Goal: Task Accomplishment & Management: Use online tool/utility

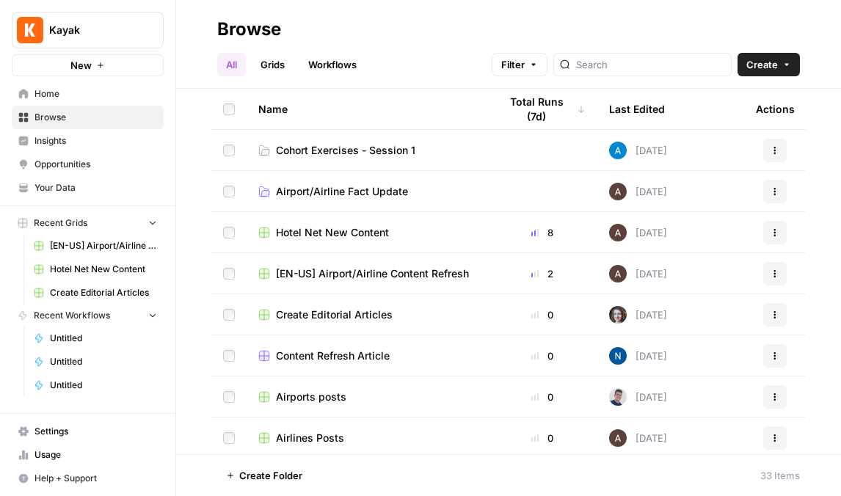
click at [363, 153] on span "Cohort Exercises - Session 1" at bounding box center [345, 150] width 139 height 15
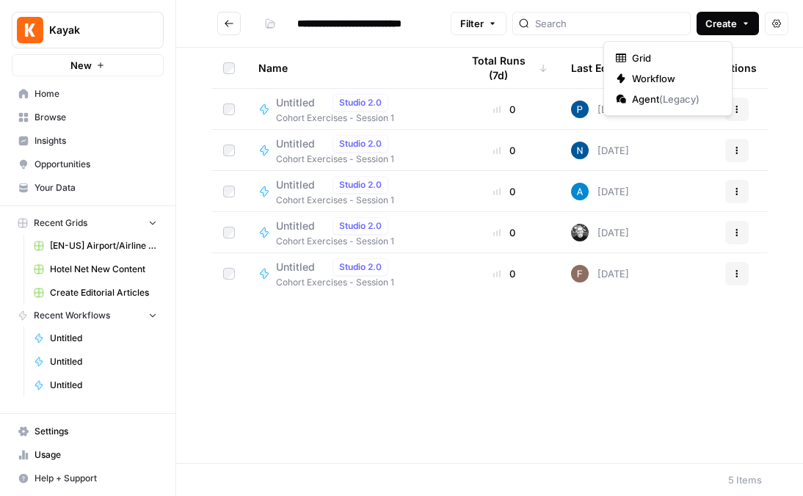
click at [711, 28] on button "Create" at bounding box center [728, 23] width 62 height 23
click at [702, 79] on span "Workflow" at bounding box center [673, 78] width 82 height 15
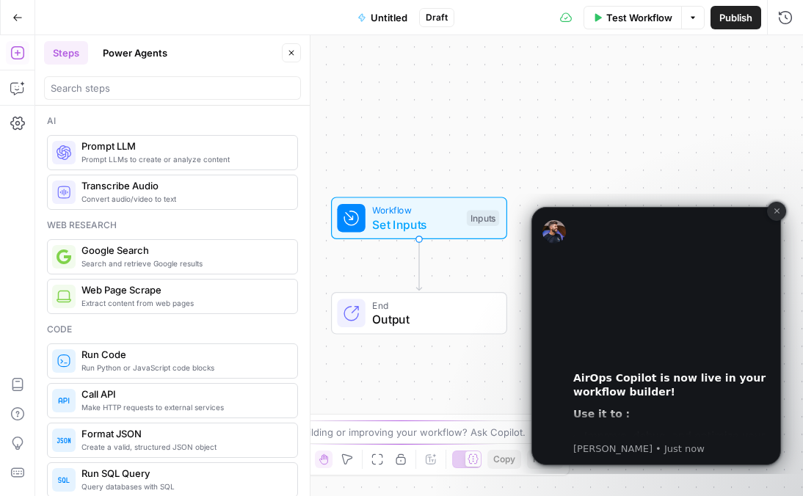
click at [778, 211] on icon "Dismiss notification" at bounding box center [777, 211] width 8 height 8
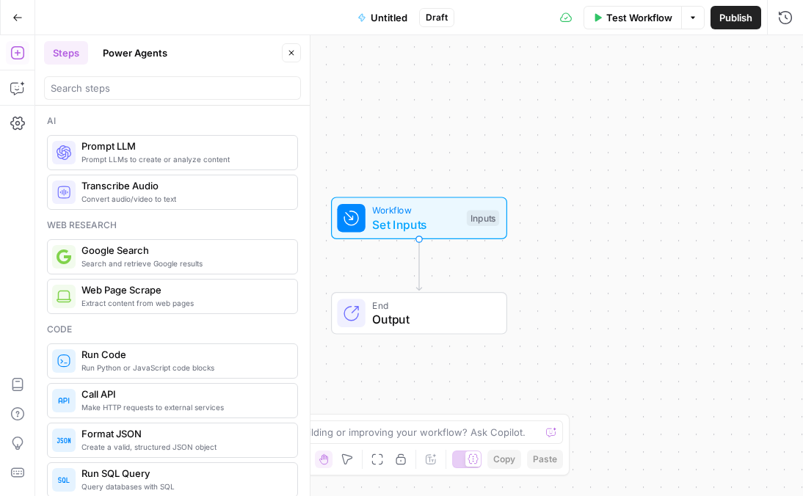
click at [386, 15] on span "Untitled" at bounding box center [389, 17] width 37 height 15
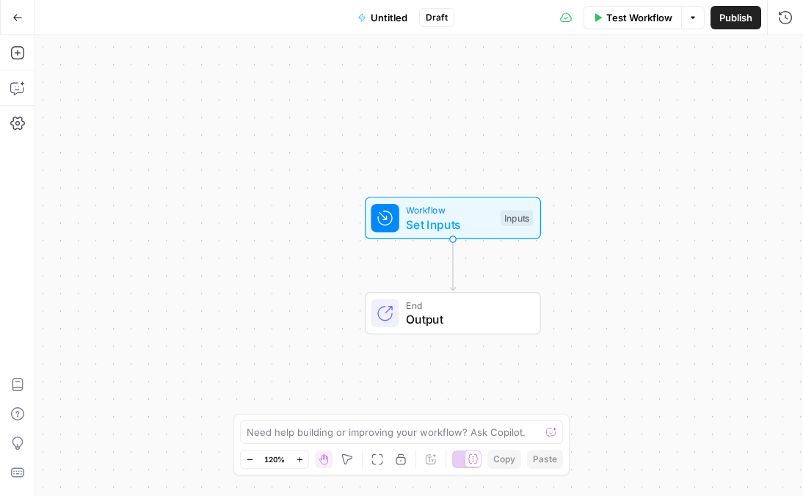
click at [386, 15] on span "Untitled" at bounding box center [389, 17] width 37 height 15
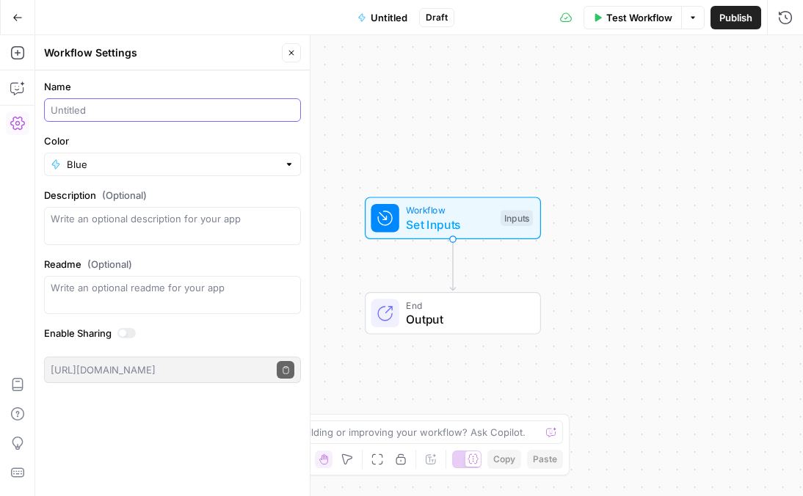
click at [141, 108] on input "Name" at bounding box center [173, 110] width 244 height 15
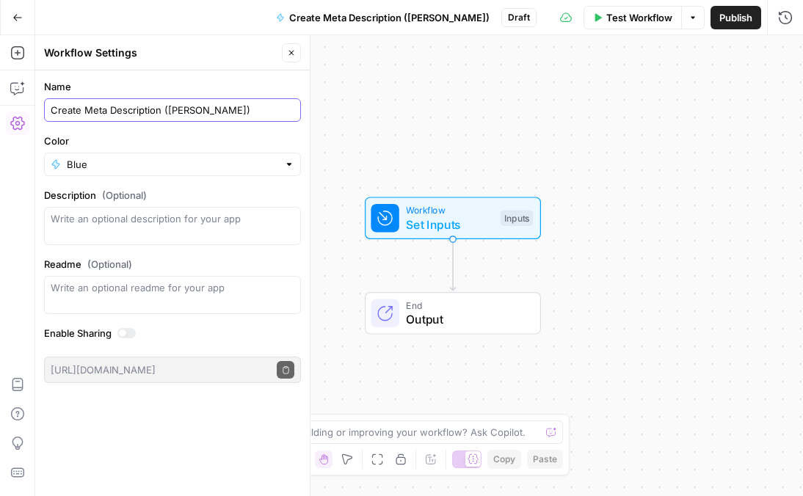
type input "Create Meta Description ([PERSON_NAME])"
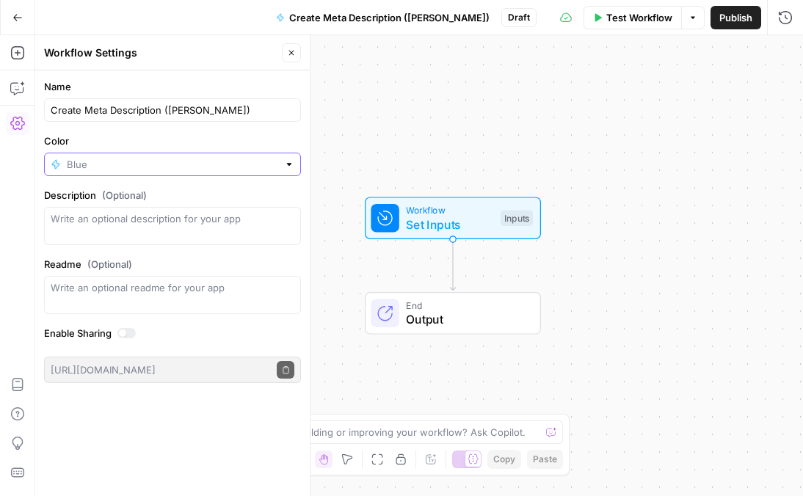
click at [181, 161] on input "Color" at bounding box center [172, 164] width 211 height 15
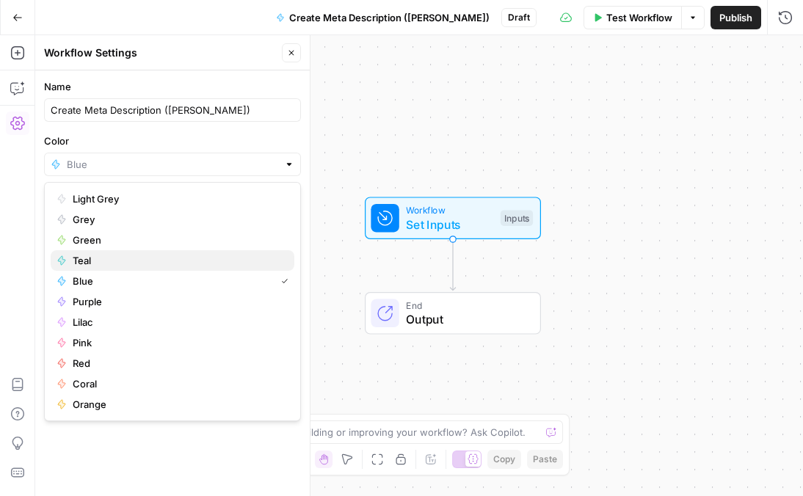
click at [172, 257] on span "Teal" at bounding box center [178, 260] width 210 height 15
type input "Teal"
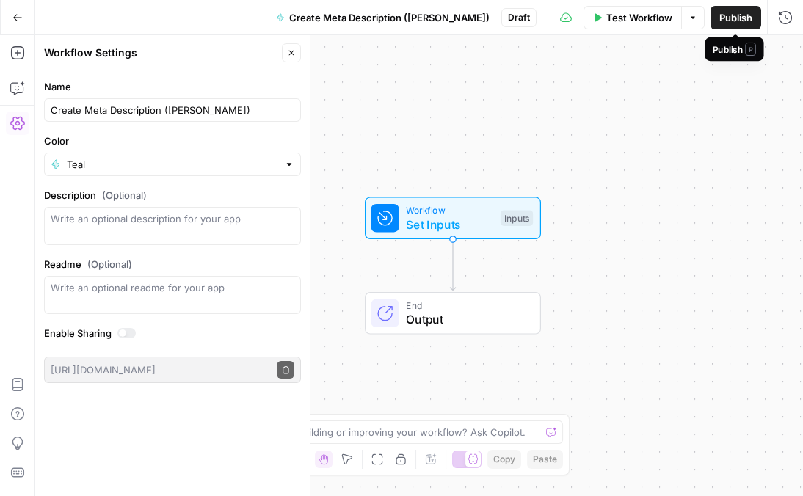
click at [730, 18] on span "Publish" at bounding box center [735, 17] width 33 height 15
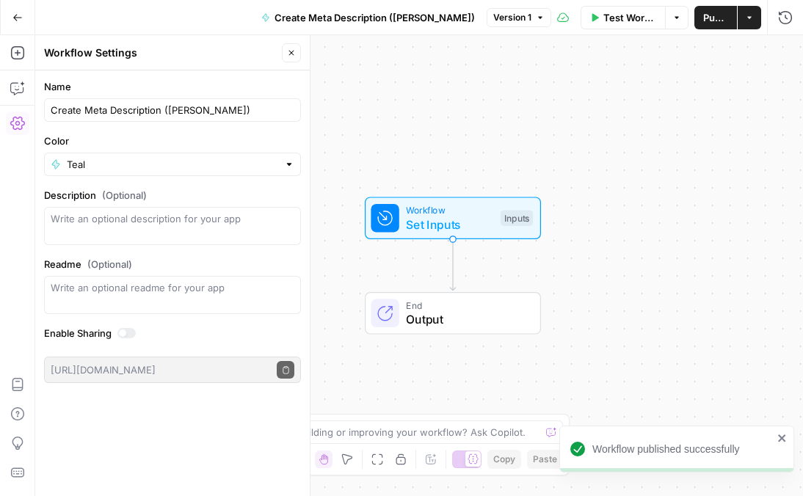
click at [712, 19] on span "Publish" at bounding box center [715, 17] width 25 height 15
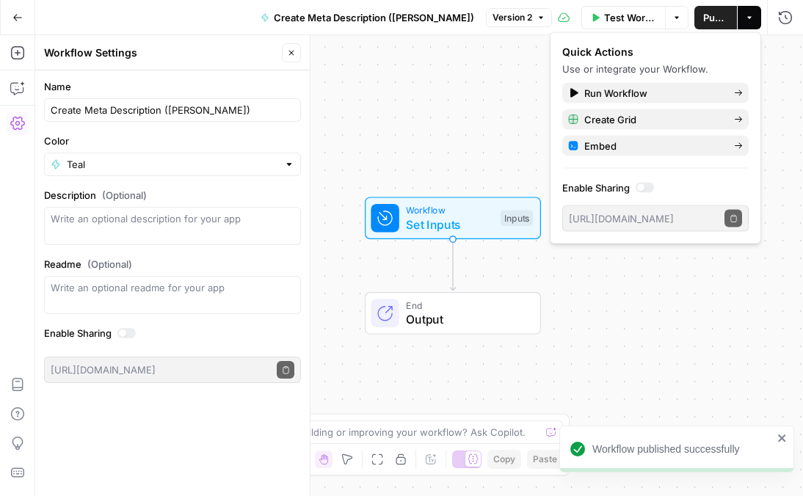
click at [784, 438] on icon "close" at bounding box center [782, 438] width 10 height 12
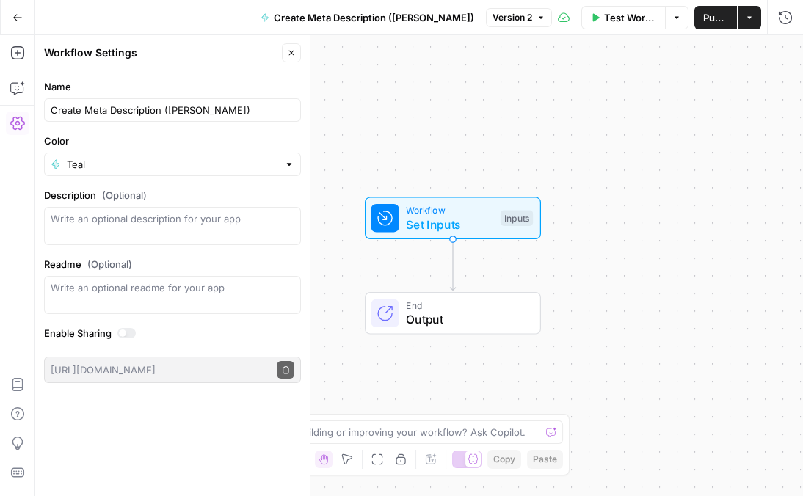
click at [487, 214] on span "Workflow" at bounding box center [449, 210] width 87 height 14
click at [697, 98] on button "Add Field" at bounding box center [644, 99] width 244 height 23
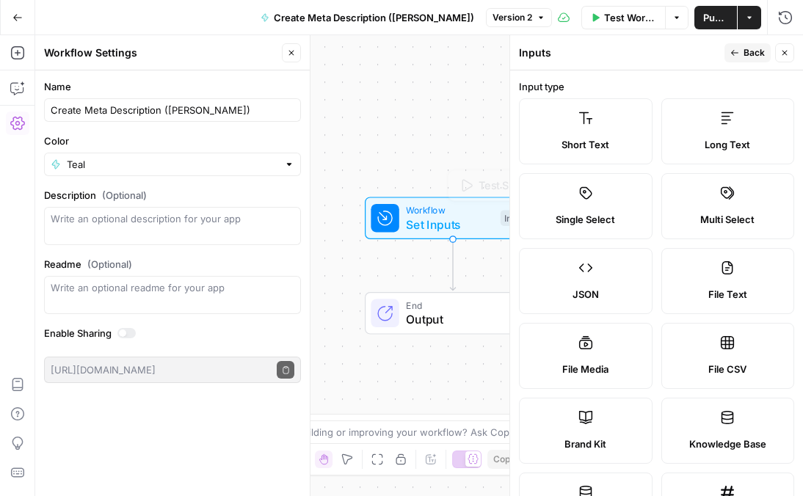
click at [615, 127] on label "Short Text" at bounding box center [586, 131] width 134 height 66
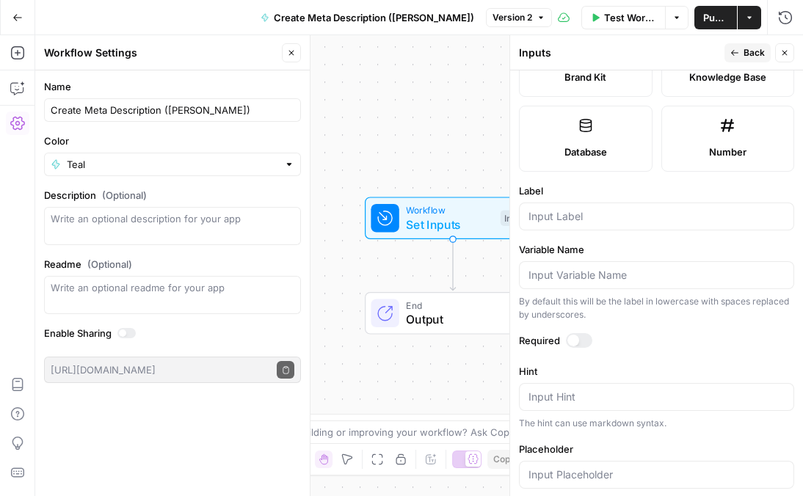
scroll to position [414, 0]
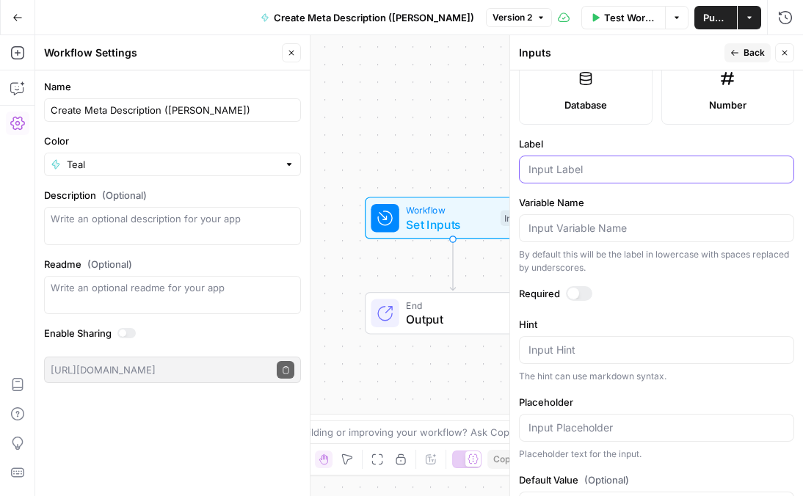
click at [601, 169] on input "Label" at bounding box center [657, 169] width 256 height 15
type input "Blog URL"
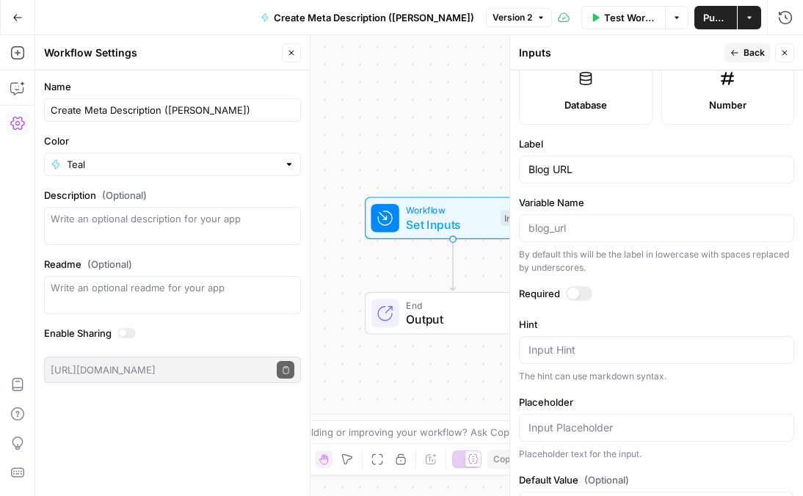
click at [579, 294] on div at bounding box center [579, 293] width 26 height 15
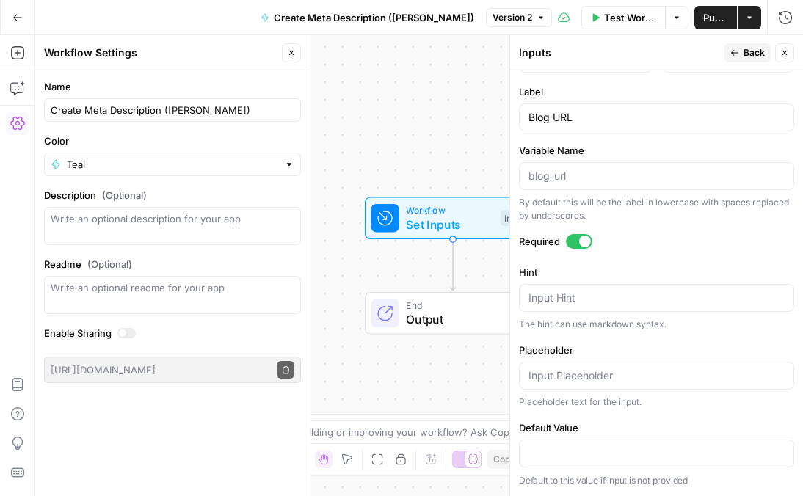
click at [749, 52] on span "Back" at bounding box center [754, 52] width 21 height 13
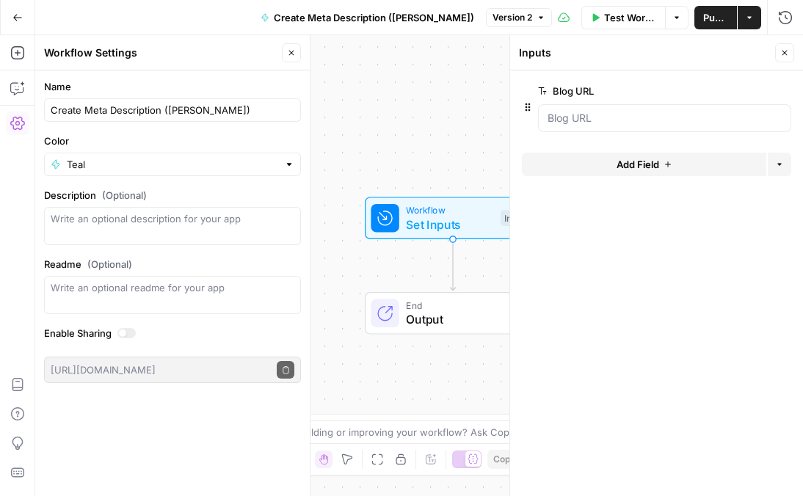
click at [672, 163] on button "Add Field" at bounding box center [644, 164] width 244 height 23
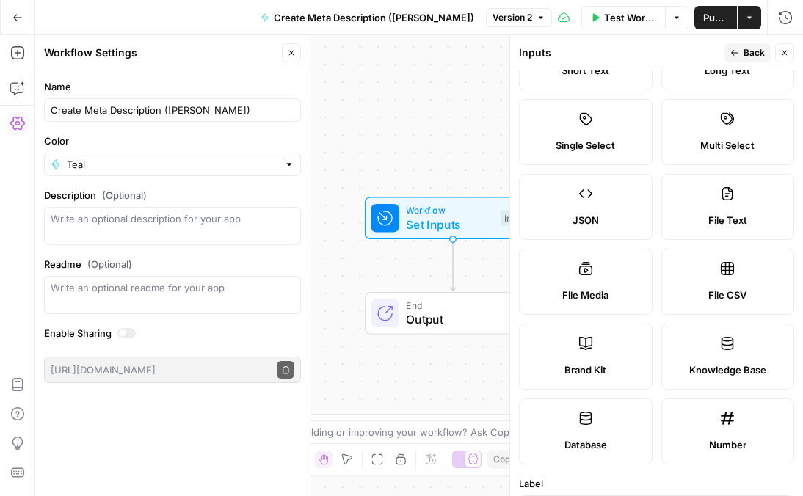
scroll to position [85, 0]
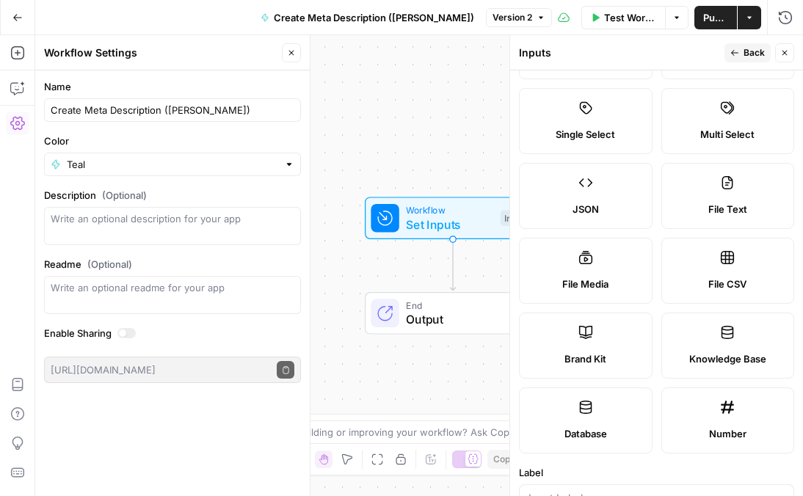
click at [589, 342] on label "Brand Kit" at bounding box center [586, 346] width 134 height 66
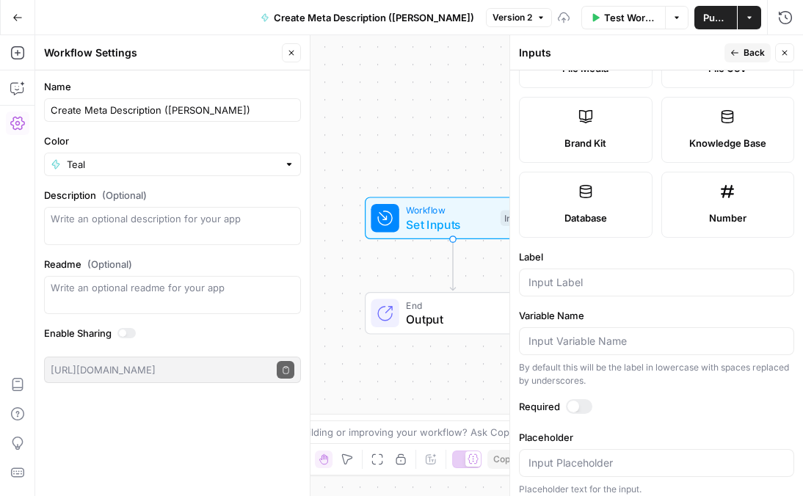
scroll to position [310, 0]
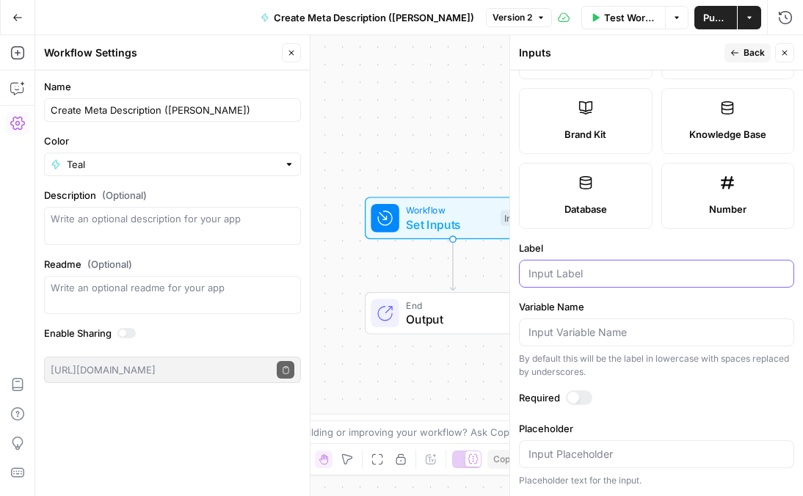
click at [716, 268] on input "Label" at bounding box center [657, 273] width 256 height 15
type input "Brand kit"
click at [748, 57] on span "Back" at bounding box center [754, 52] width 21 height 13
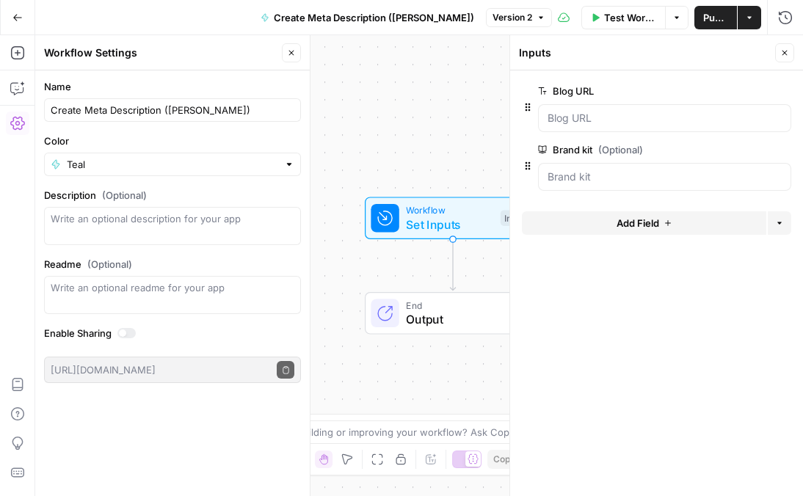
click at [292, 54] on icon "button" at bounding box center [291, 53] width 5 height 5
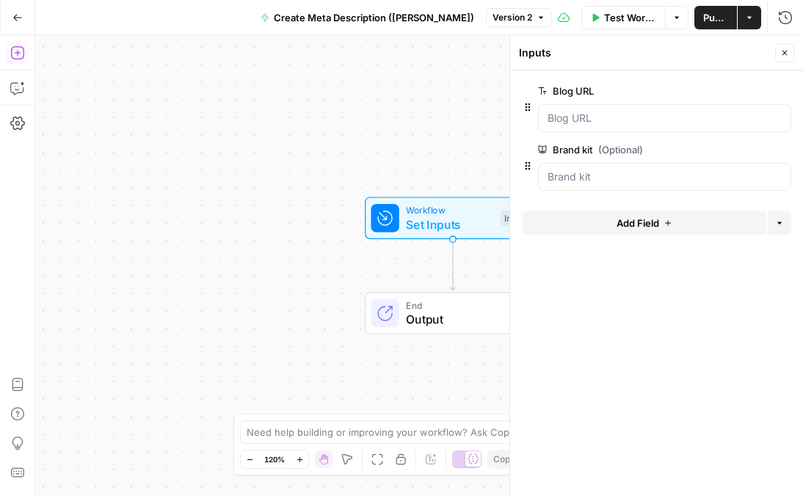
click at [12, 55] on icon "button" at bounding box center [17, 53] width 15 height 15
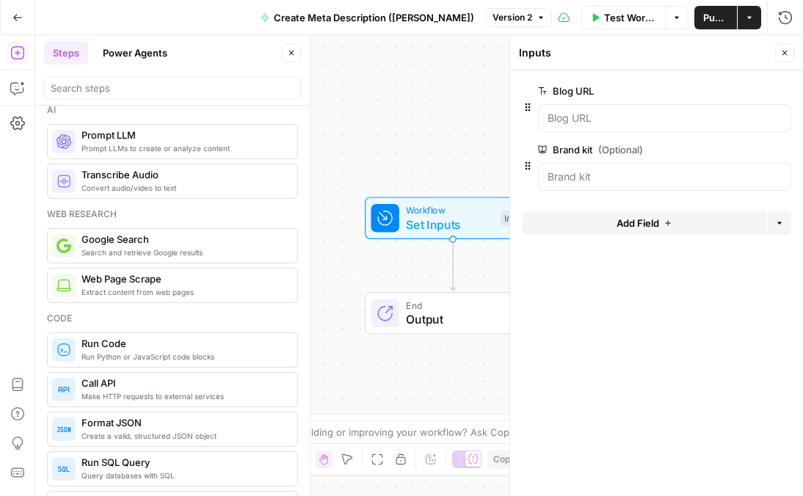
scroll to position [0, 0]
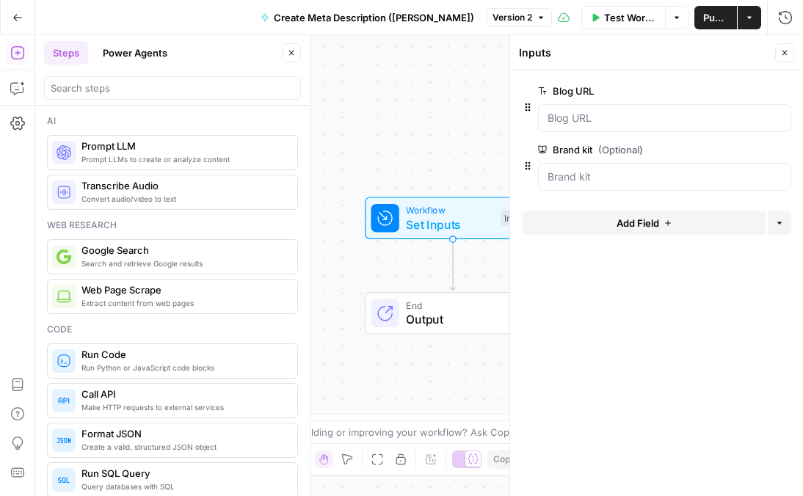
click at [129, 294] on span "Web Page Scrape" at bounding box center [183, 290] width 204 height 15
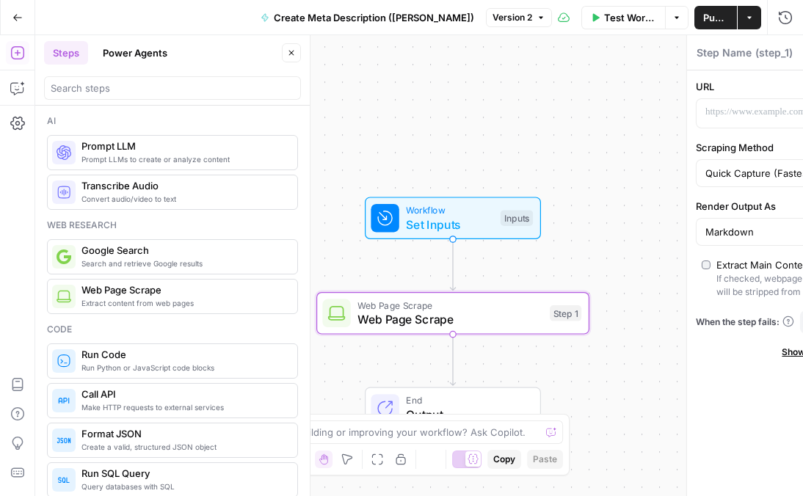
type textarea "Web Page Scrape"
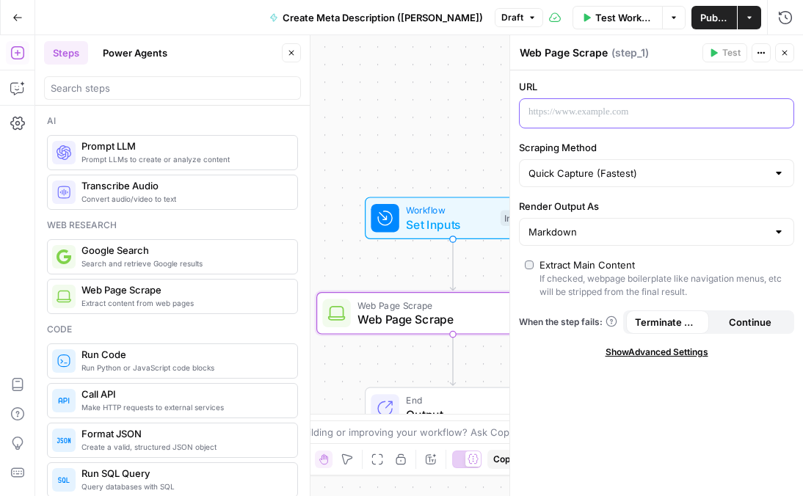
click at [597, 109] on p at bounding box center [645, 112] width 233 height 15
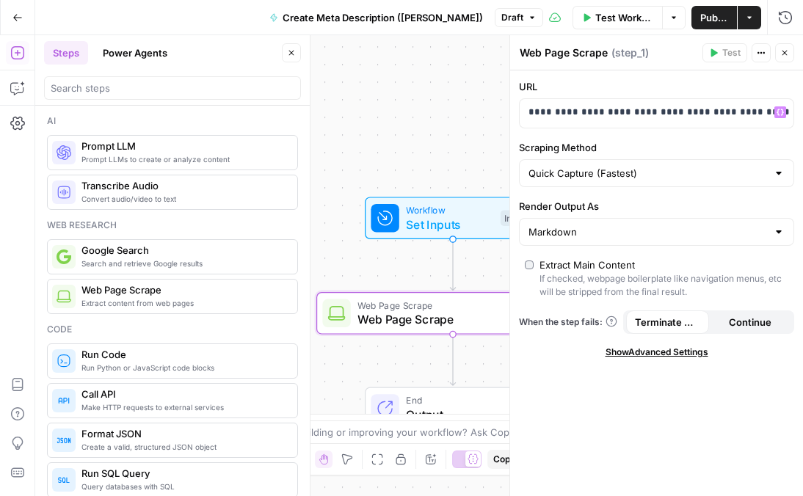
click at [785, 101] on div "**********" at bounding box center [657, 113] width 274 height 29
click at [783, 112] on icon "button" at bounding box center [780, 112] width 7 height 7
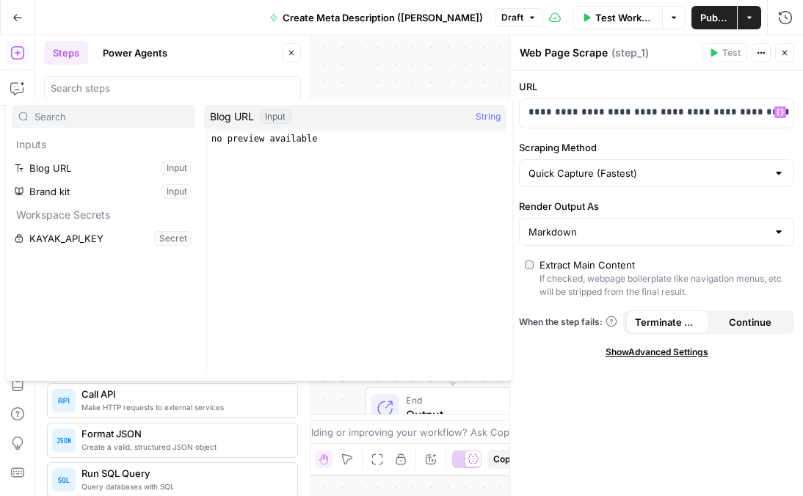
click at [231, 115] on span "Blog URL" at bounding box center [232, 116] width 44 height 15
click at [115, 171] on button "Select variable Blog URL" at bounding box center [104, 167] width 184 height 23
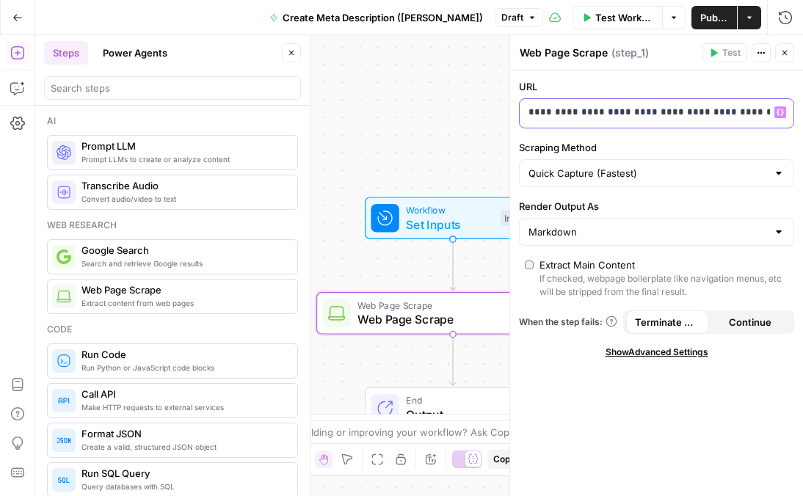
scroll to position [0, 151]
drag, startPoint x: 531, startPoint y: 115, endPoint x: 873, endPoint y: 222, distance: 358.5
click at [803, 222] on html "Kayak New Home Browse Insights Opportunities Your Data Recent Grids [EN-US] Air…" at bounding box center [401, 248] width 803 height 496
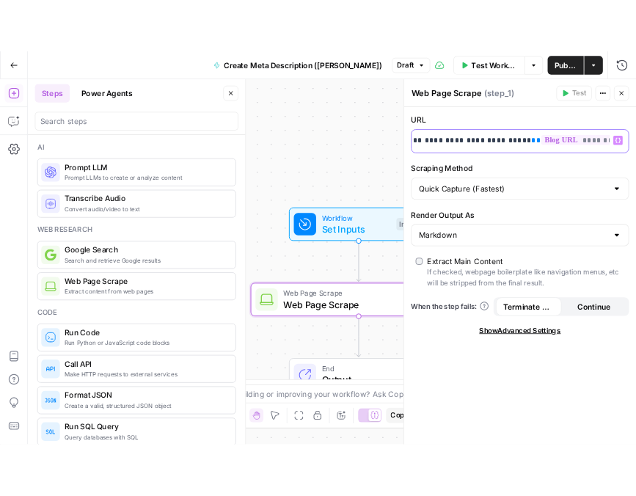
scroll to position [0, 0]
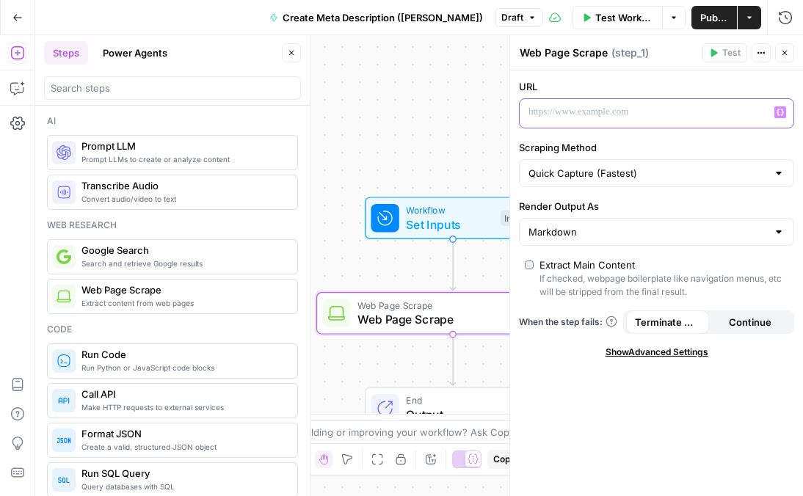
click at [707, 120] on div at bounding box center [645, 113] width 250 height 29
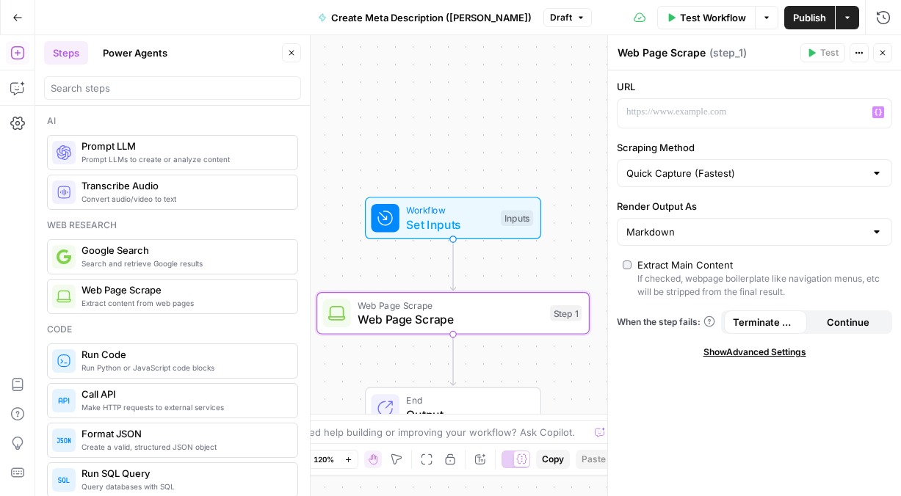
click at [841, 101] on div "“/” to reference Variables Menu" at bounding box center [754, 113] width 274 height 29
click at [841, 111] on icon "button" at bounding box center [877, 112] width 7 height 7
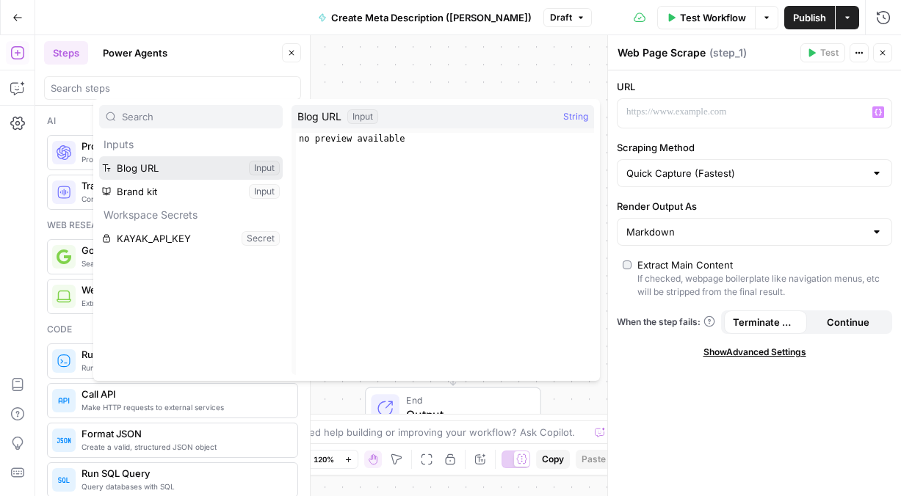
click at [197, 166] on button "Select variable Blog URL" at bounding box center [191, 167] width 184 height 23
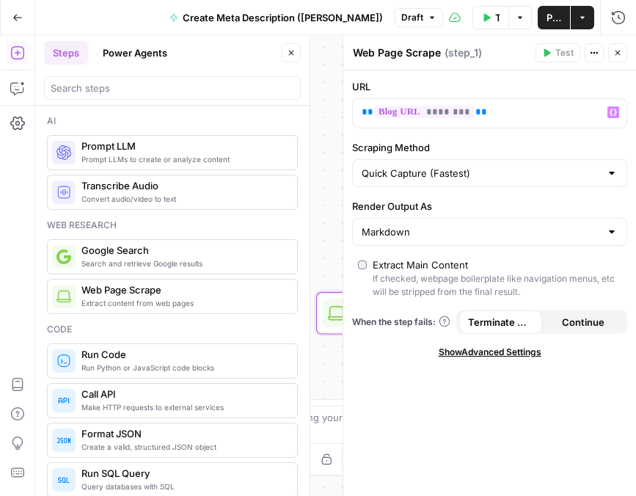
click at [583, 324] on span "Continue" at bounding box center [583, 322] width 43 height 15
click at [515, 321] on span "Terminate Workflow" at bounding box center [500, 322] width 65 height 15
click at [484, 18] on icon "button" at bounding box center [487, 17] width 7 height 8
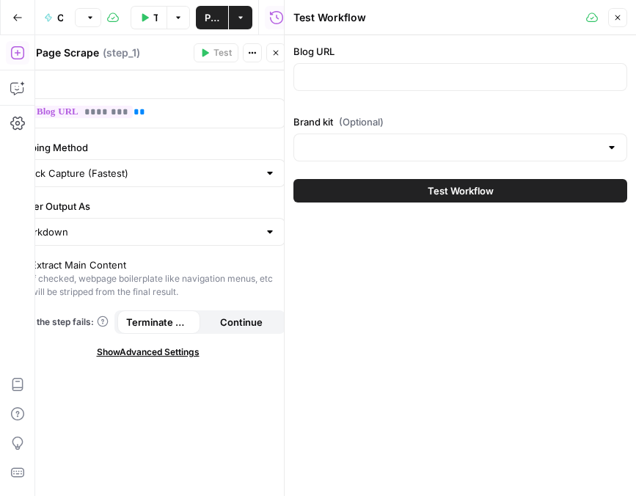
click at [355, 85] on div at bounding box center [461, 77] width 334 height 28
paste input "[URL][DOMAIN_NAME]"
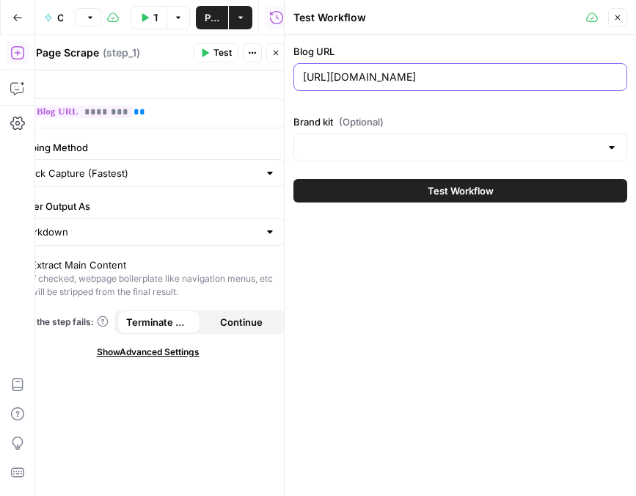
type input "[URL][DOMAIN_NAME]"
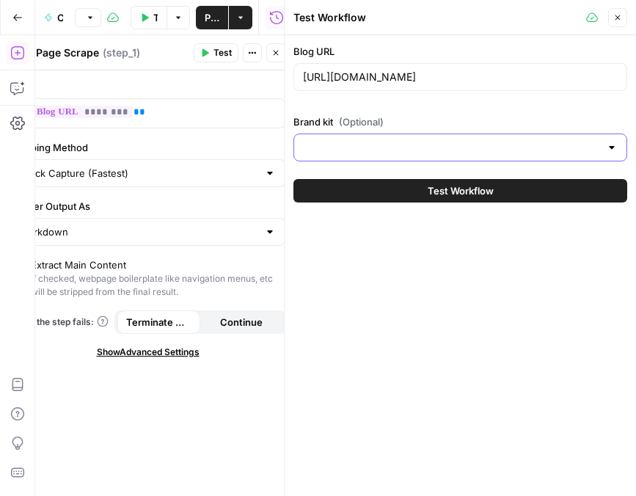
click at [376, 143] on input "Brand kit (Optional)" at bounding box center [451, 147] width 297 height 15
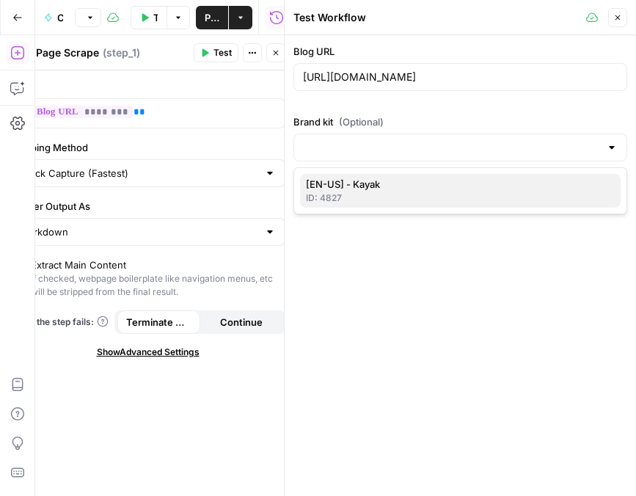
click at [376, 193] on div "ID: 4827" at bounding box center [460, 198] width 309 height 13
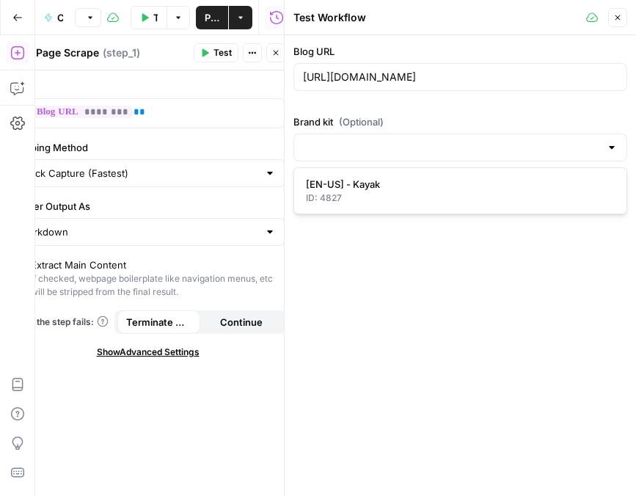
type input "[EN-US] - Kayak"
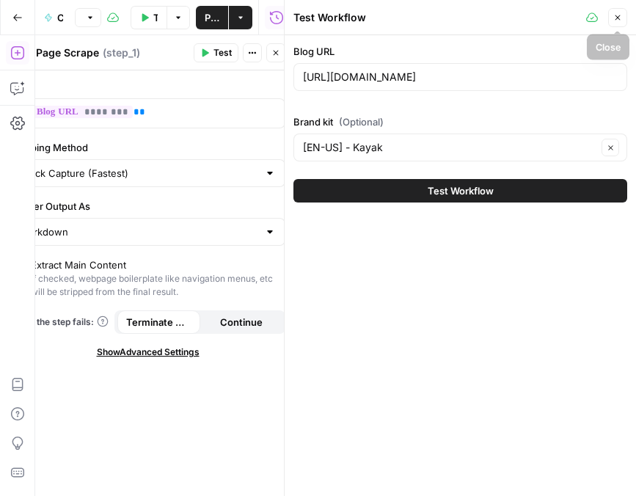
click at [613, 21] on button "Close" at bounding box center [618, 17] width 19 height 19
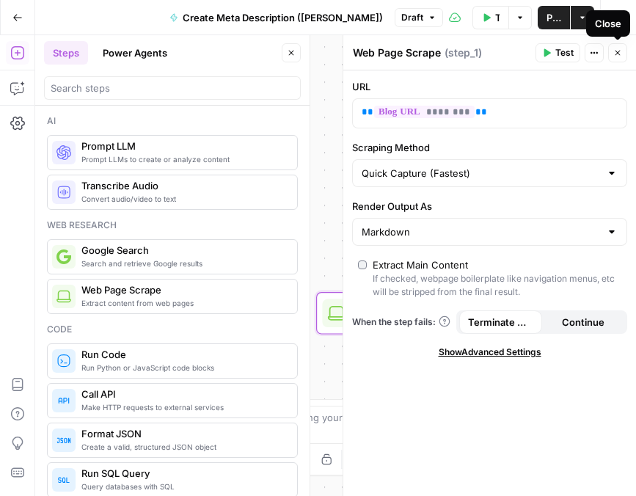
click at [616, 51] on icon "button" at bounding box center [618, 53] width 5 height 5
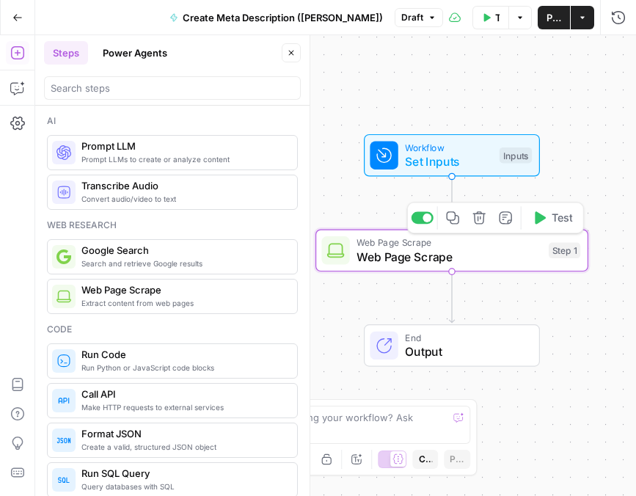
click at [495, 259] on span "Web Page Scrape" at bounding box center [449, 257] width 185 height 18
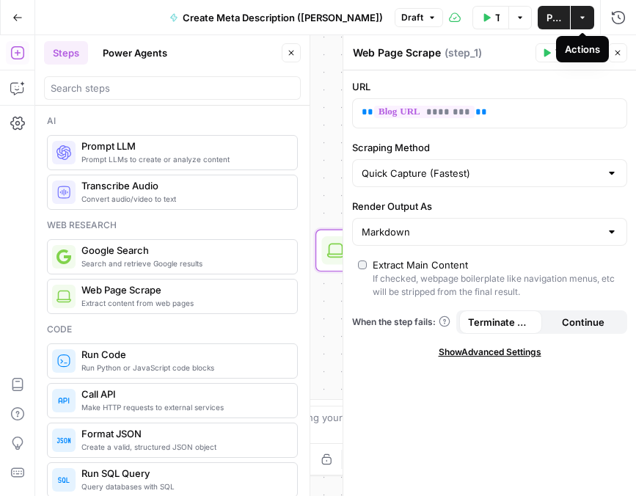
click at [559, 54] on div "Actions" at bounding box center [582, 49] width 53 height 26
click at [545, 51] on icon "button" at bounding box center [548, 53] width 7 height 8
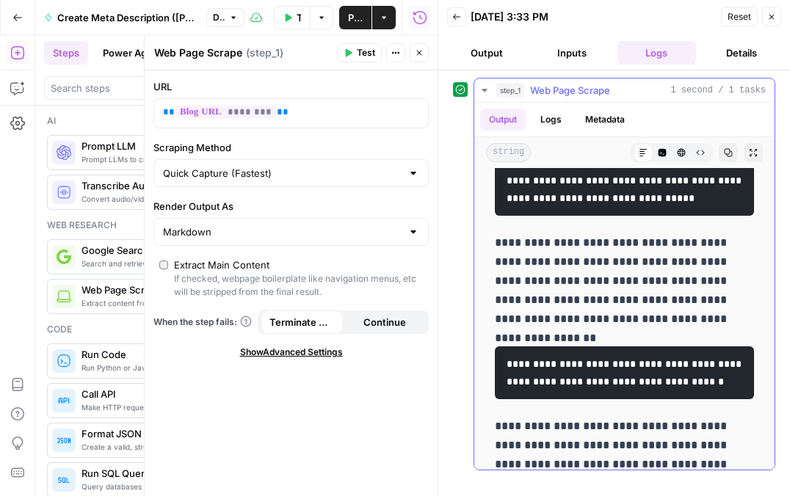
scroll to position [1031, 0]
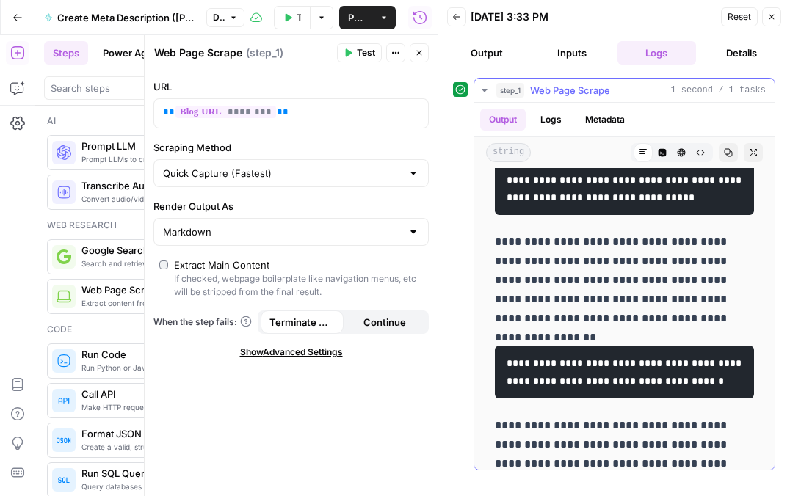
click at [551, 115] on button "Logs" at bounding box center [550, 120] width 39 height 22
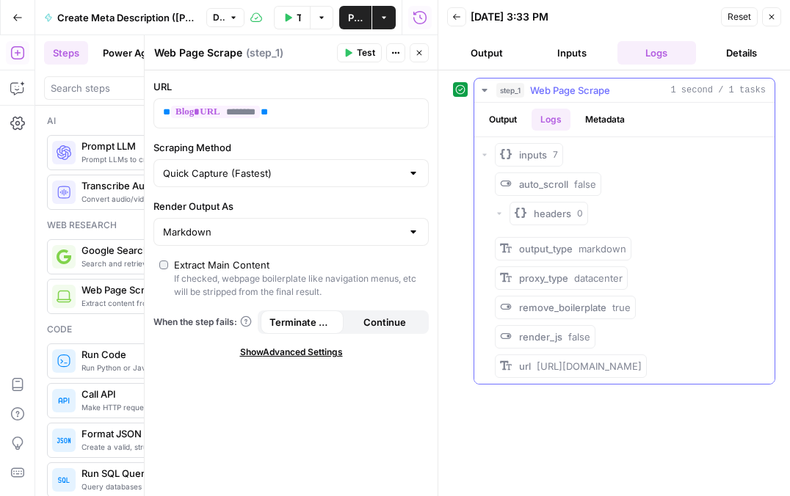
scroll to position [0, 0]
click at [501, 119] on button "Output" at bounding box center [503, 120] width 46 height 22
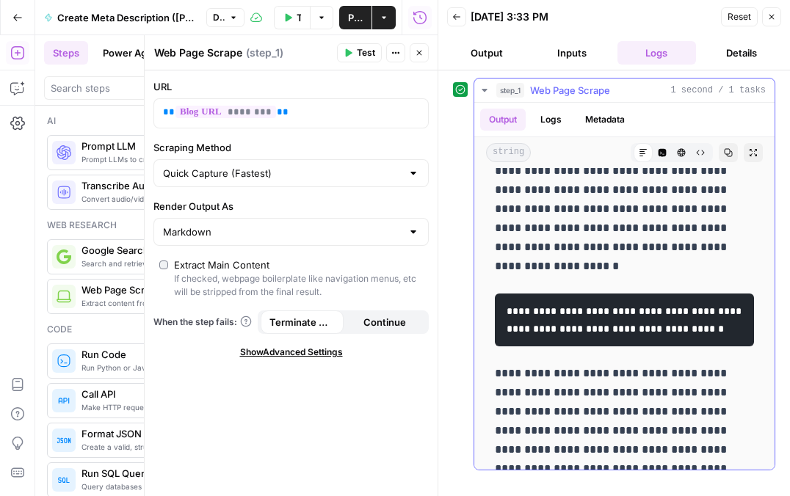
scroll to position [1292, 0]
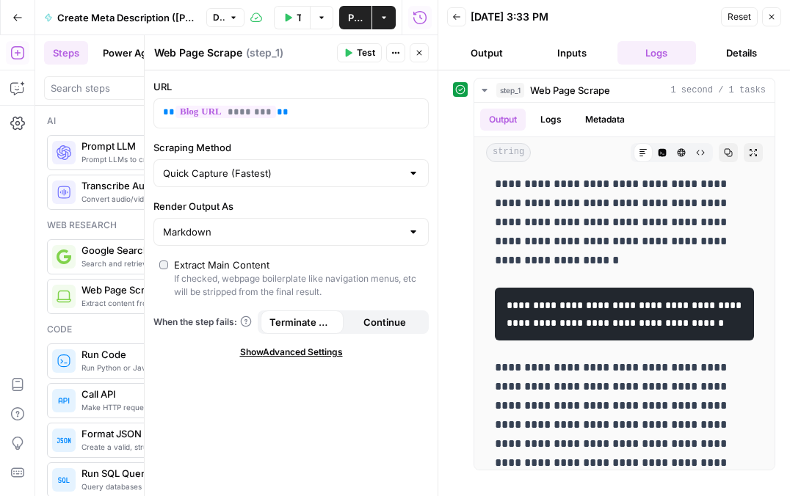
click at [579, 59] on button "Inputs" at bounding box center [571, 52] width 79 height 23
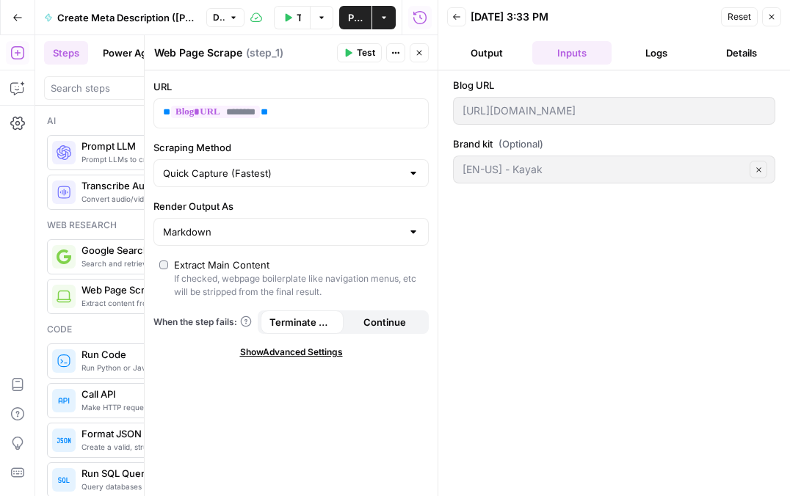
click at [502, 56] on button "Output" at bounding box center [486, 52] width 79 height 23
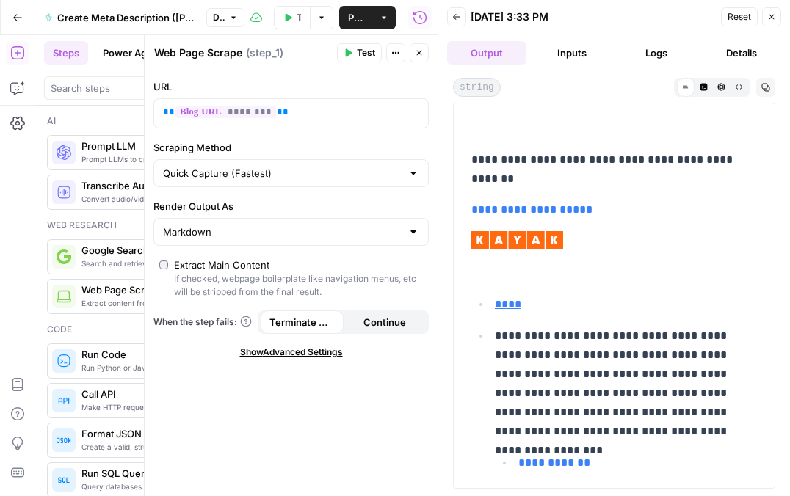
scroll to position [0, 0]
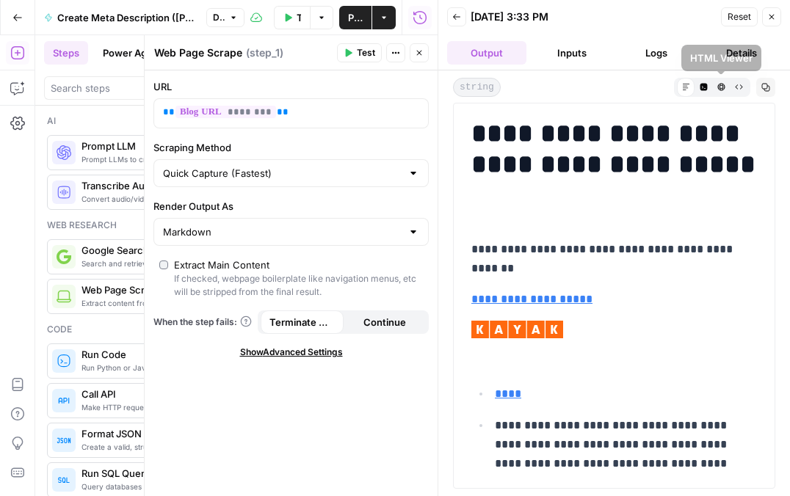
click at [717, 90] on icon "button" at bounding box center [721, 87] width 8 height 8
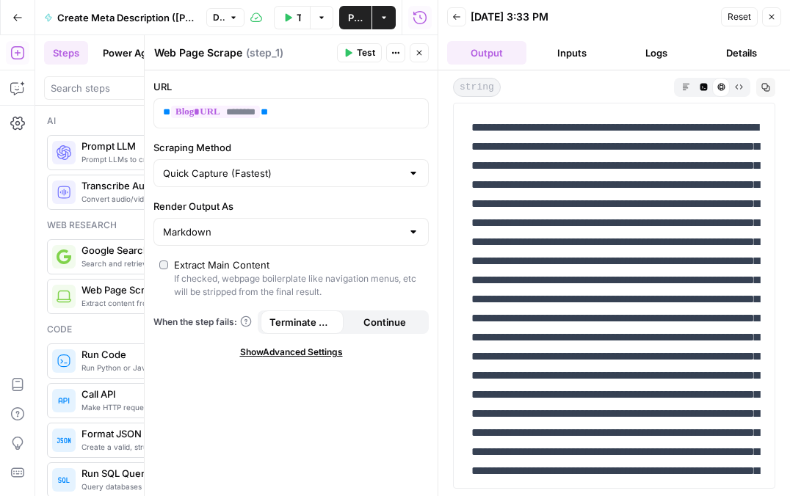
click at [686, 86] on icon "button" at bounding box center [686, 87] width 8 height 8
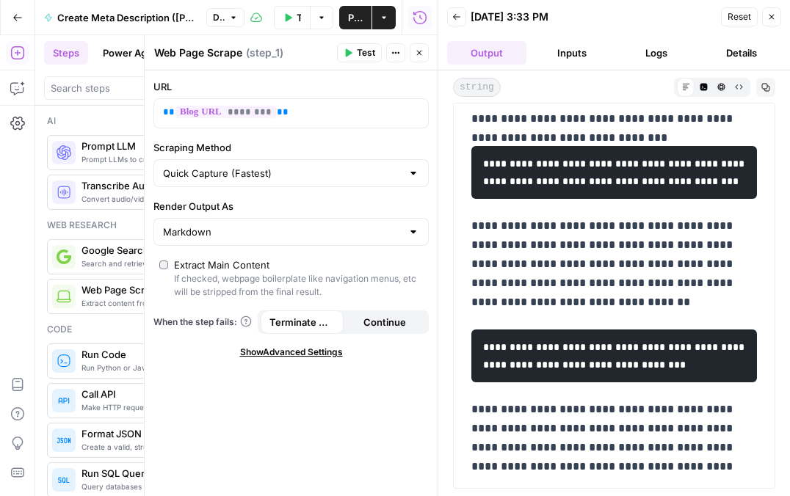
scroll to position [546, 0]
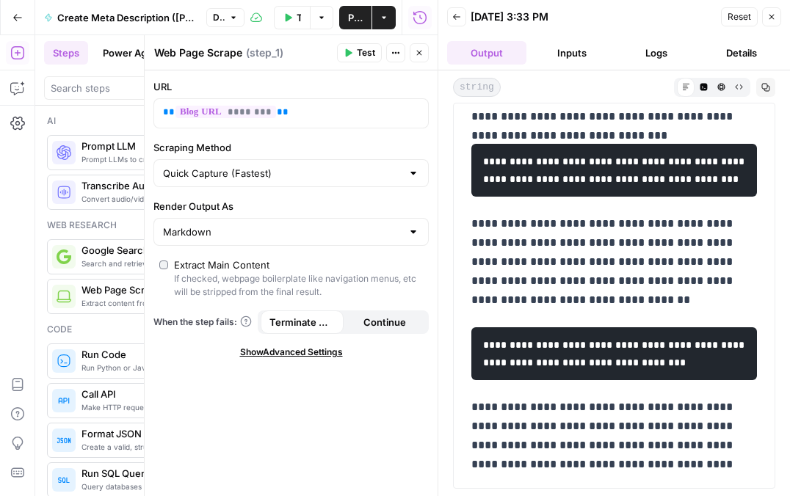
click at [308, 357] on span "Show Advanced Settings" at bounding box center [291, 352] width 103 height 13
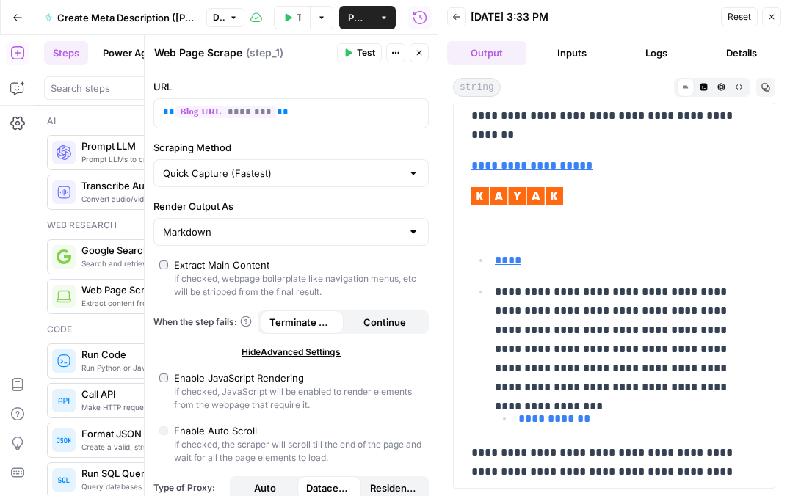
scroll to position [0, 0]
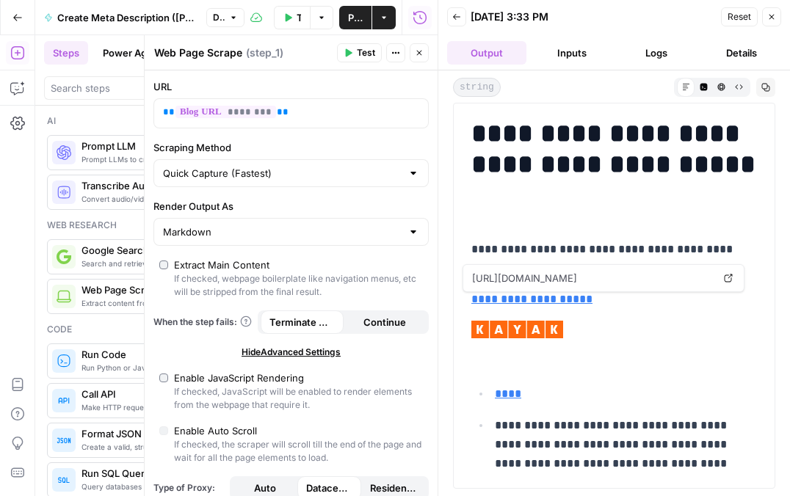
click at [543, 297] on link "**********" at bounding box center [531, 299] width 121 height 11
click at [774, 22] on button "Close" at bounding box center [771, 16] width 19 height 19
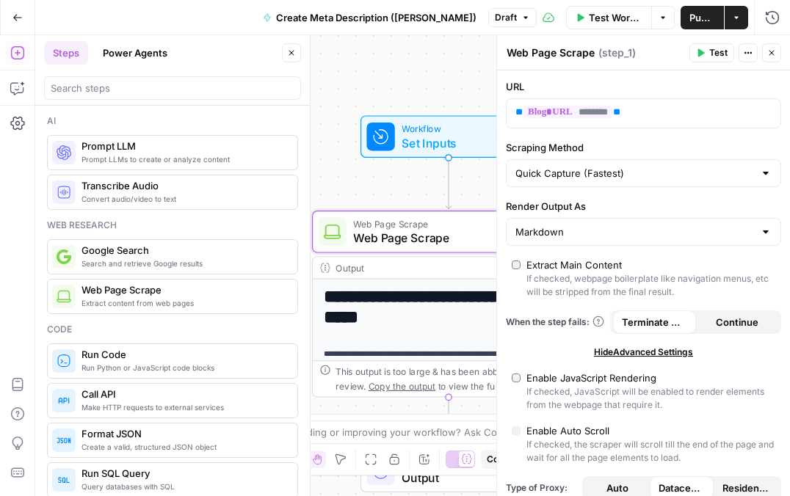
click at [767, 52] on icon "button" at bounding box center [771, 52] width 9 height 9
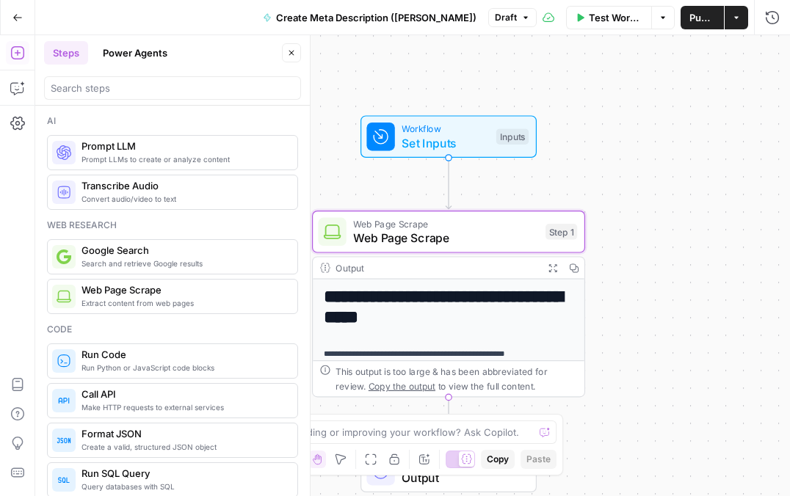
click at [591, 341] on div "**********" at bounding box center [412, 265] width 755 height 461
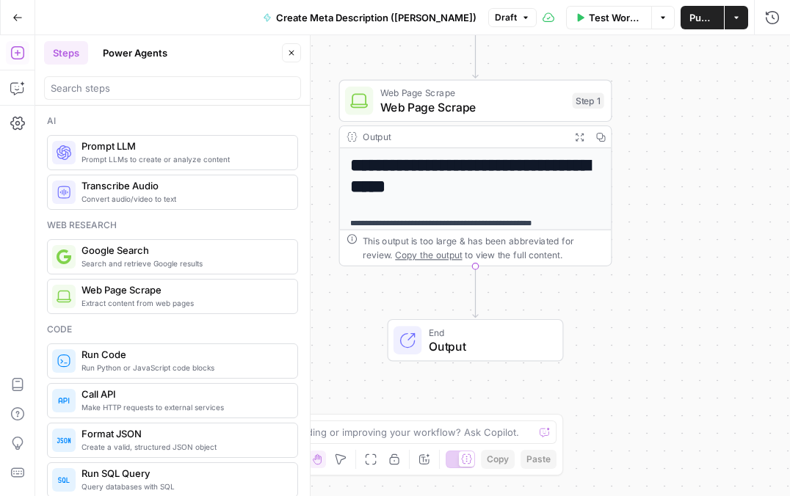
click at [133, 155] on span "Prompt LLMs to create or analyze content" at bounding box center [183, 159] width 204 height 12
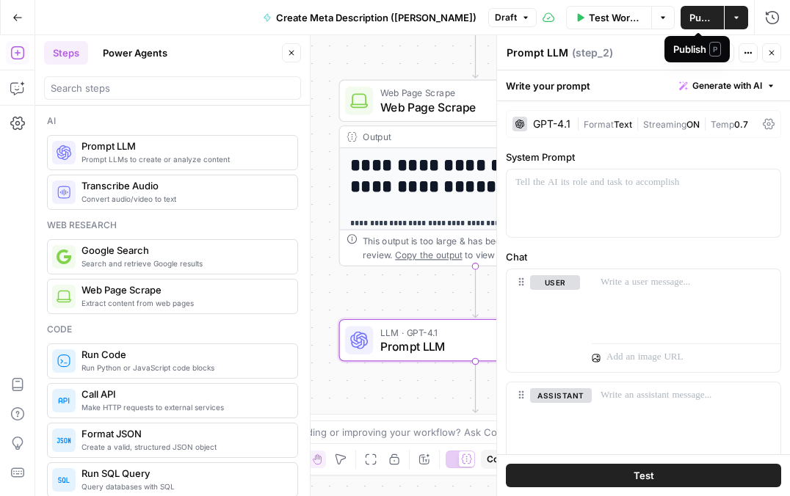
click at [689, 14] on span "Publish" at bounding box center [702, 17] width 26 height 15
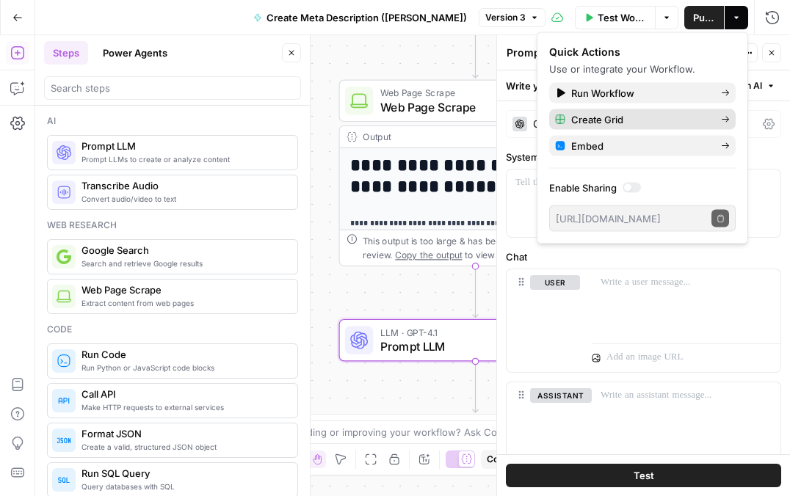
click at [633, 119] on span "Create Grid" at bounding box center [640, 119] width 138 height 15
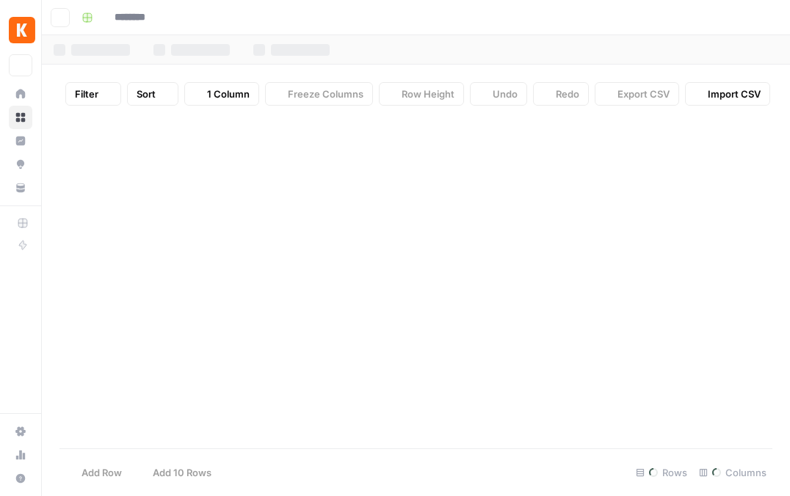
type input "**********"
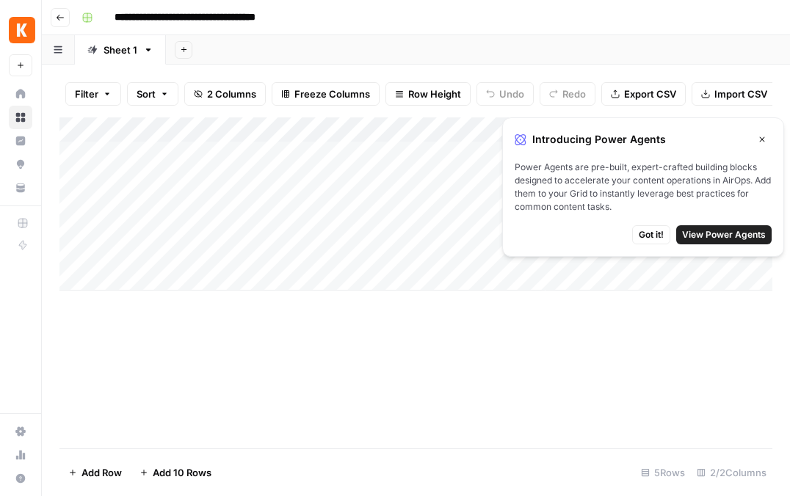
click at [763, 139] on icon "button" at bounding box center [762, 139] width 9 height 9
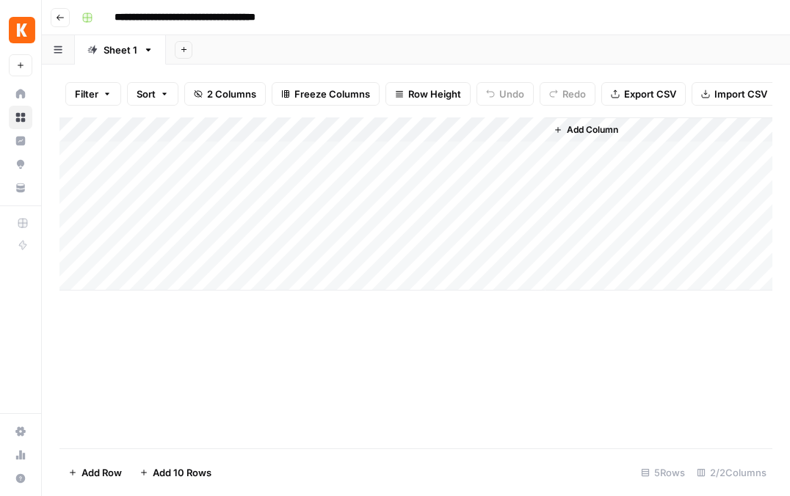
click at [469, 123] on div "Add Column" at bounding box center [415, 203] width 713 height 173
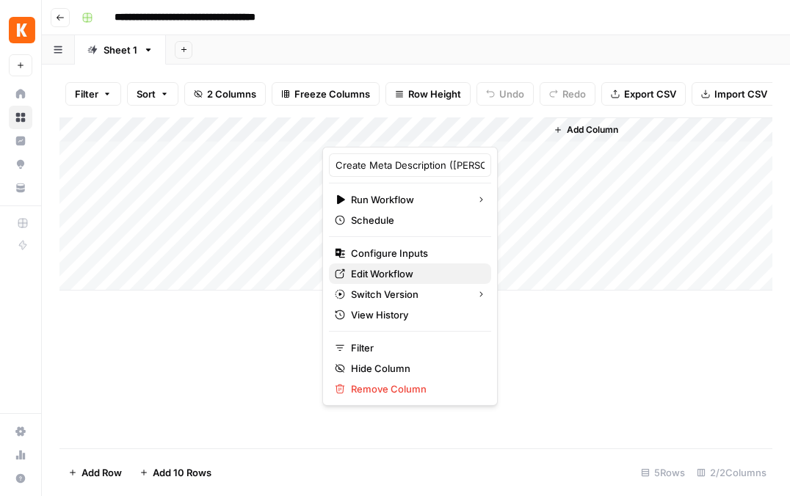
click at [388, 274] on span "Edit Workflow" at bounding box center [415, 273] width 128 height 15
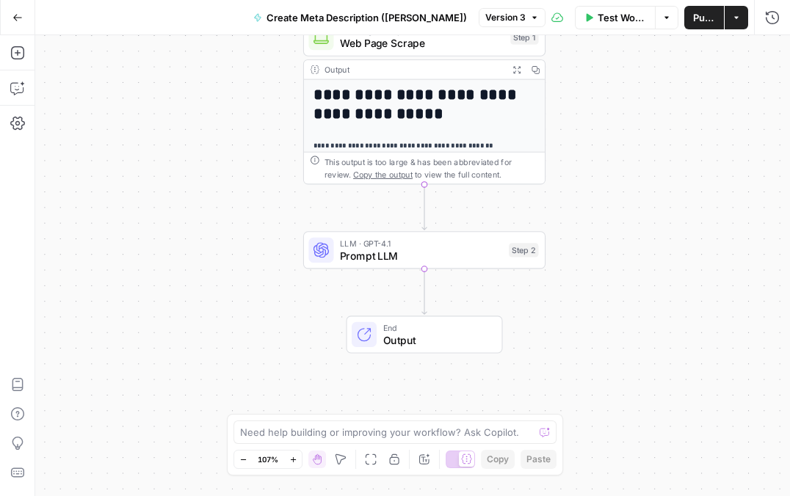
click at [380, 255] on span "Prompt LLM" at bounding box center [421, 255] width 163 height 15
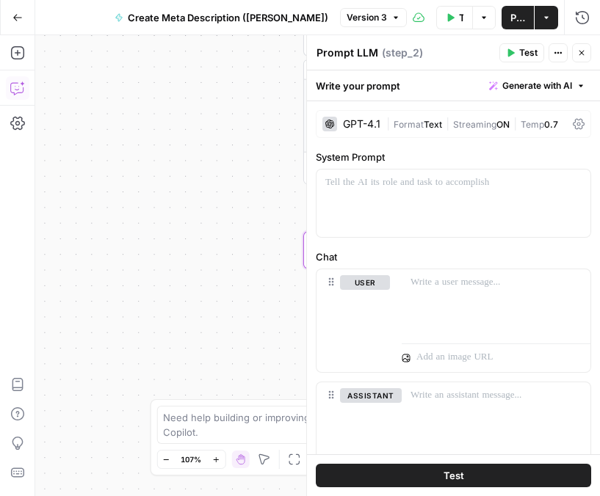
click at [15, 90] on icon "button" at bounding box center [17, 90] width 4 height 1
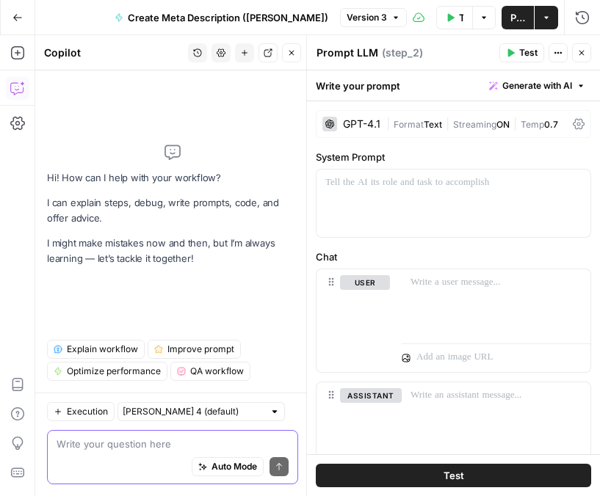
click at [540, 87] on span "Generate with AI" at bounding box center [537, 85] width 70 height 13
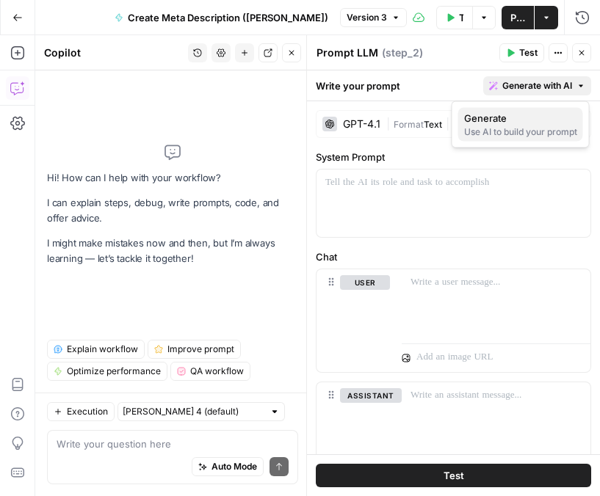
click at [532, 128] on div "Use AI to build your prompt" at bounding box center [520, 132] width 113 height 13
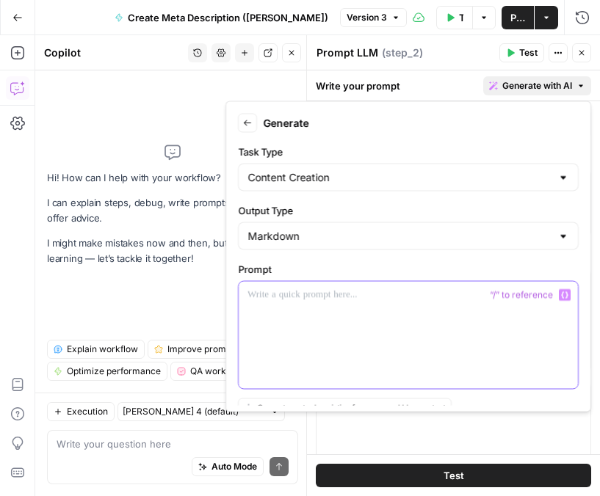
click at [360, 332] on div at bounding box center [408, 335] width 339 height 107
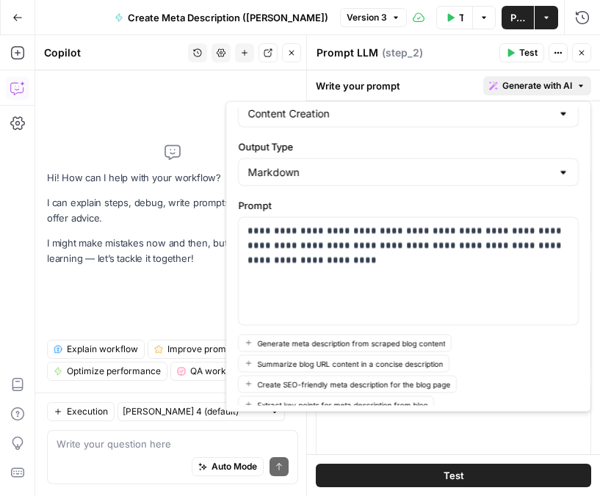
scroll to position [138, 0]
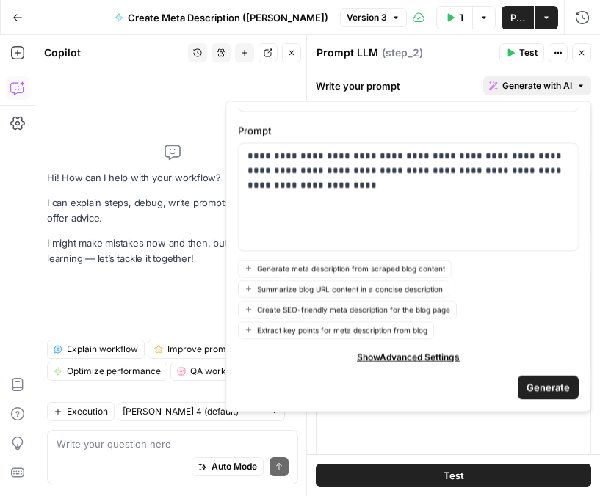
click at [542, 388] on span "Generate" at bounding box center [547, 387] width 43 height 15
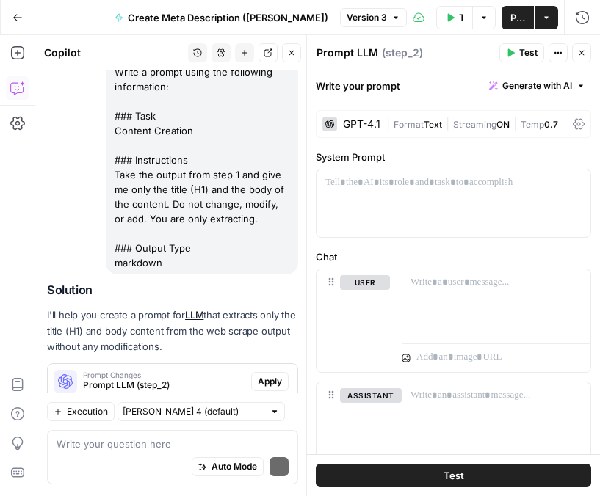
scroll to position [170, 0]
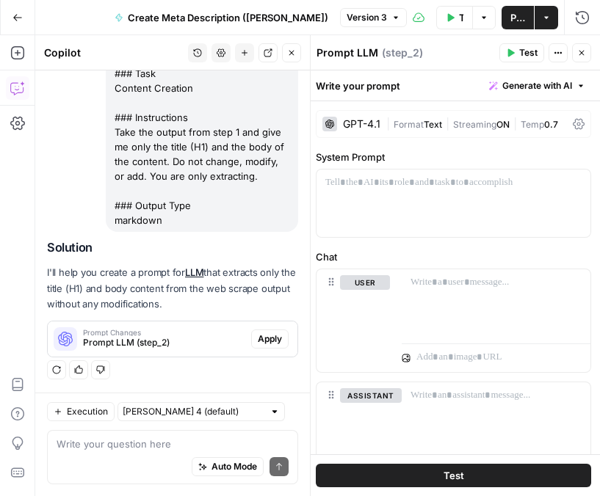
click at [206, 333] on span "Prompt Changes" at bounding box center [164, 332] width 162 height 7
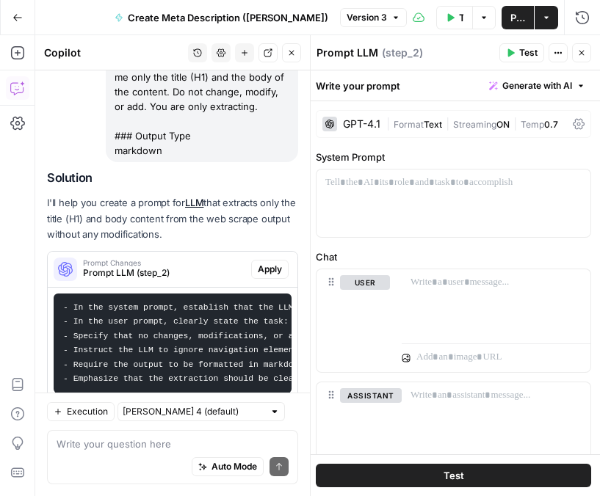
scroll to position [283, 0]
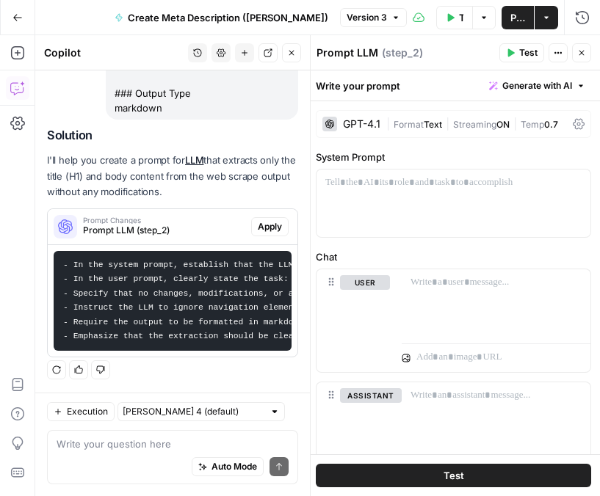
click at [276, 228] on span "Apply" at bounding box center [270, 226] width 24 height 13
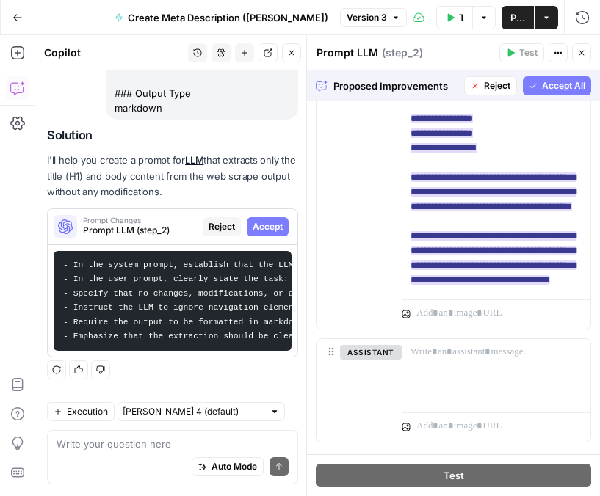
scroll to position [330, 0]
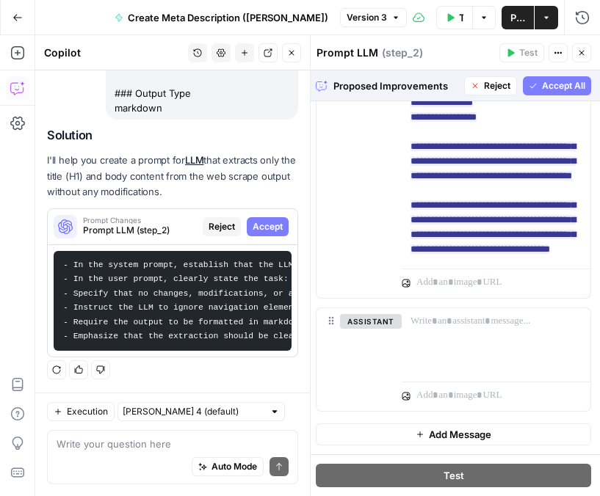
click at [270, 230] on span "Accept" at bounding box center [268, 226] width 30 height 13
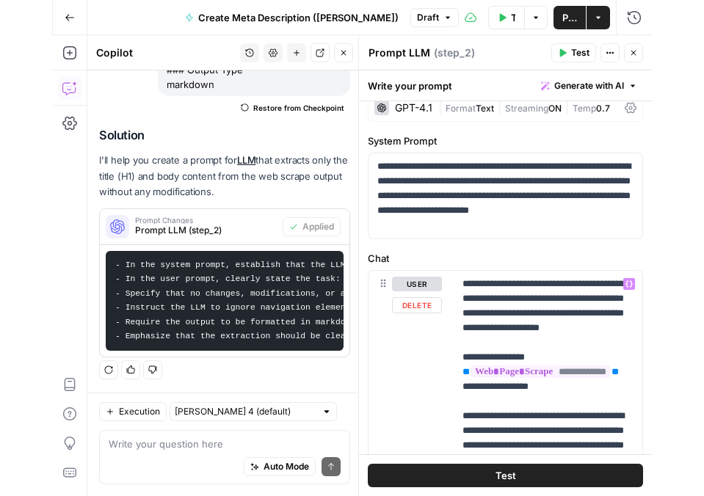
scroll to position [0, 0]
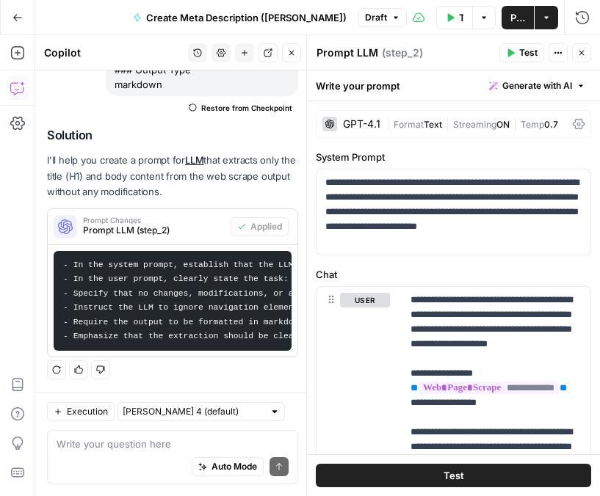
click at [451, 23] on button "Test Workflow" at bounding box center [454, 17] width 37 height 23
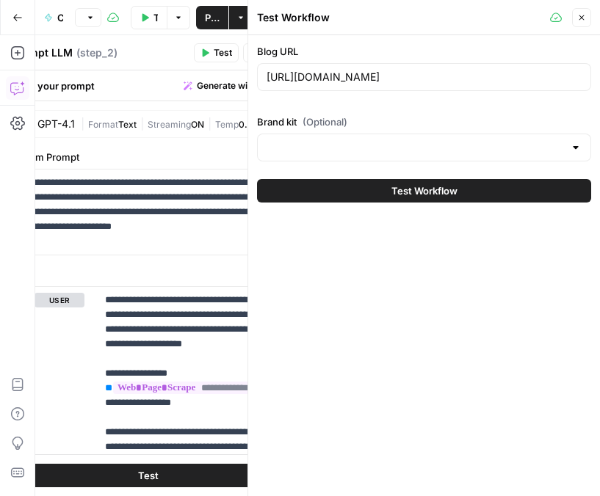
type input "[EN-US] - Kayak"
click at [476, 187] on button "Test Workflow" at bounding box center [424, 190] width 334 height 23
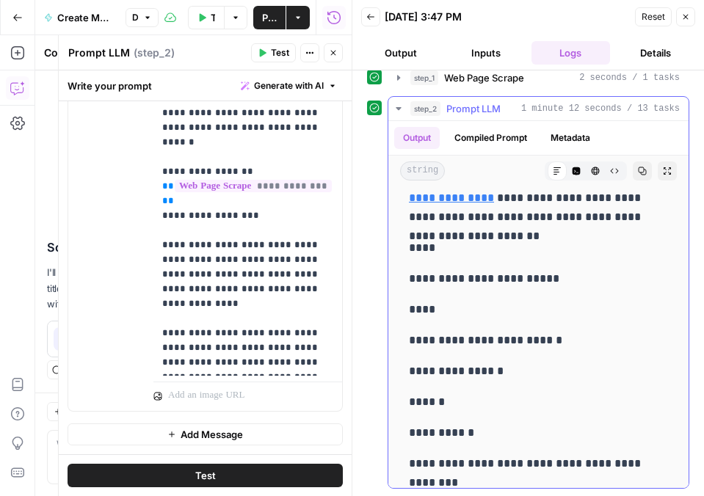
scroll to position [1183, 0]
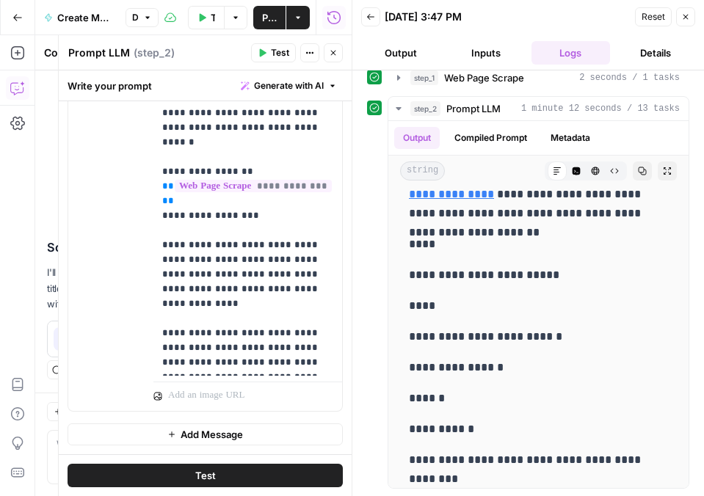
click at [686, 21] on button "Close" at bounding box center [685, 16] width 19 height 19
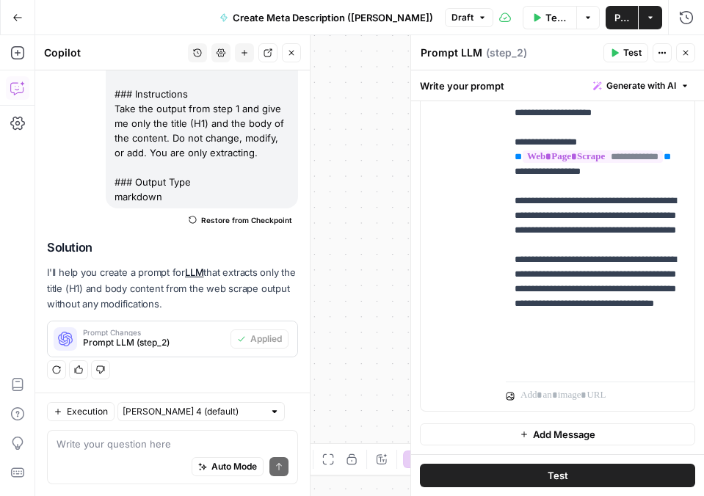
click at [689, 50] on icon "button" at bounding box center [685, 52] width 9 height 9
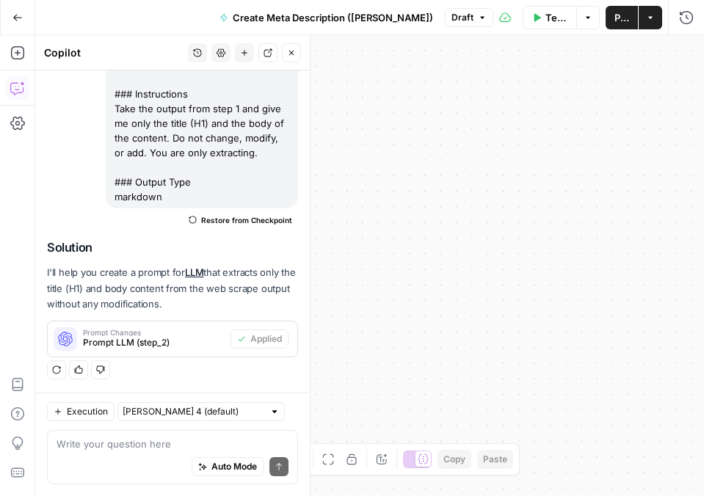
click at [296, 52] on button "Close" at bounding box center [291, 52] width 19 height 19
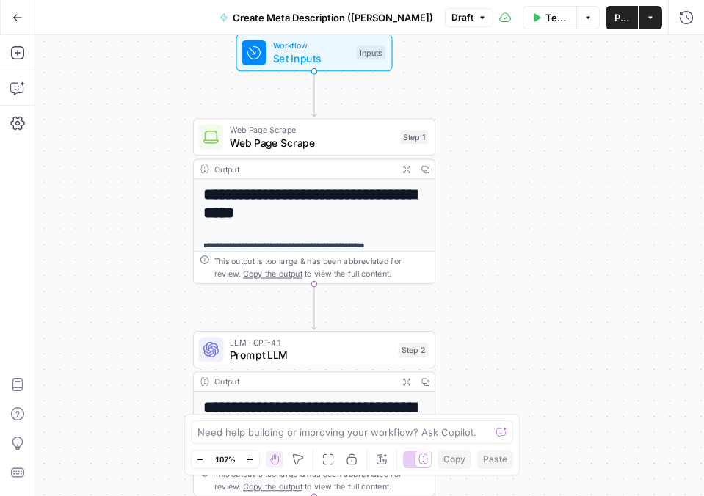
drag, startPoint x: 465, startPoint y: 208, endPoint x: 482, endPoint y: -19, distance: 228.1
click at [482, 0] on html "**********" at bounding box center [352, 248] width 704 height 496
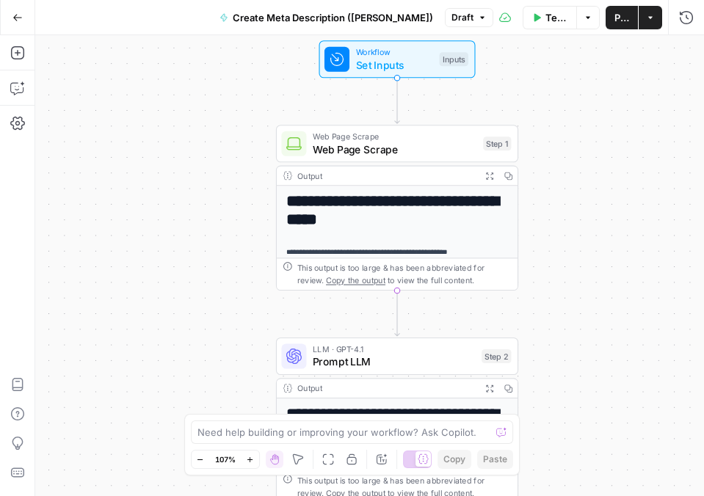
drag, startPoint x: 507, startPoint y: 145, endPoint x: 581, endPoint y: 187, distance: 86.1
click at [581, 187] on div "**********" at bounding box center [369, 265] width 669 height 461
click at [357, 364] on span "Prompt LLM" at bounding box center [394, 361] width 163 height 15
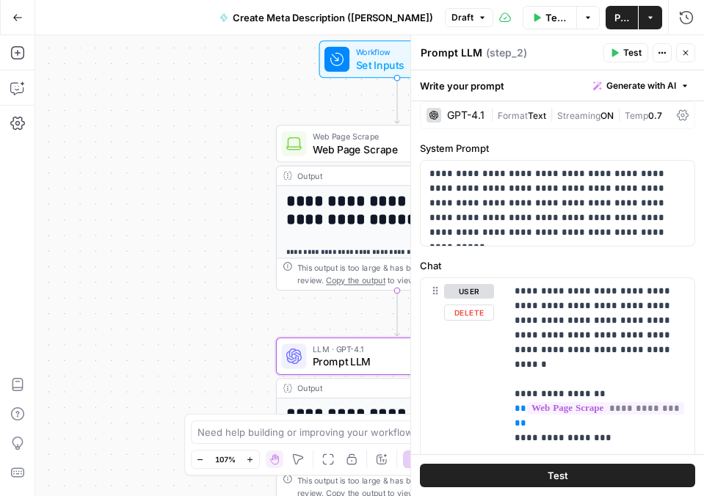
scroll to position [0, 0]
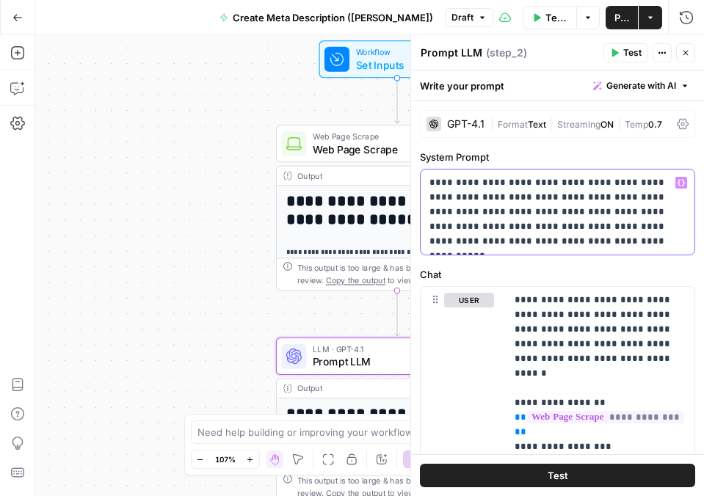
click at [499, 206] on p "**********" at bounding box center [557, 211] width 256 height 73
click at [168, 250] on div "**********" at bounding box center [369, 265] width 669 height 461
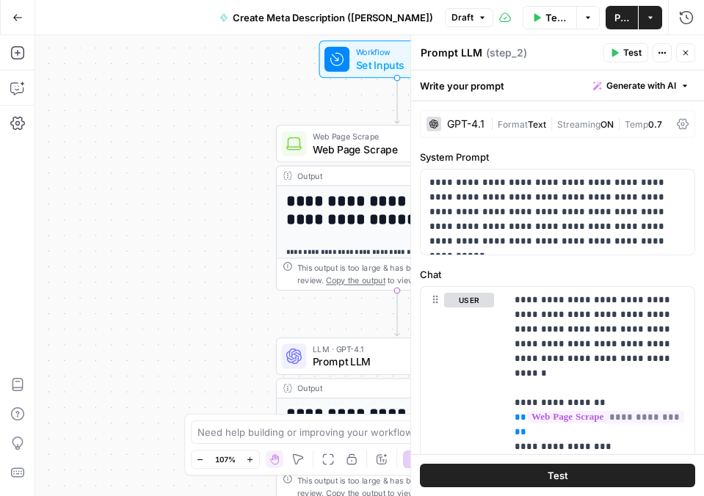
click at [689, 50] on icon "button" at bounding box center [685, 52] width 9 height 9
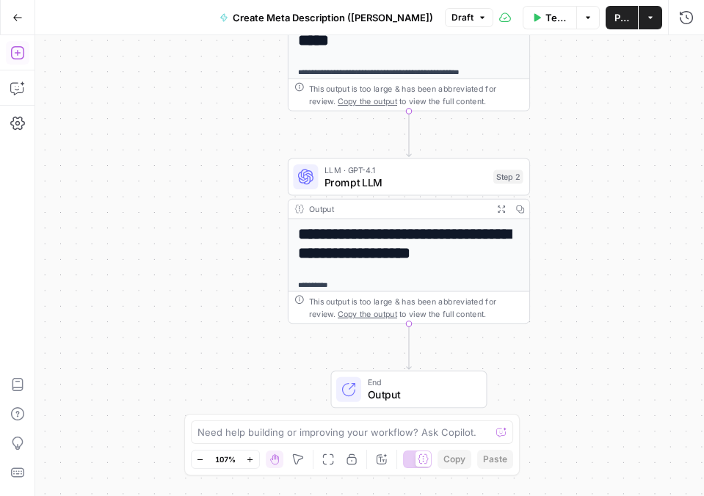
click at [10, 53] on icon "button" at bounding box center [17, 53] width 15 height 15
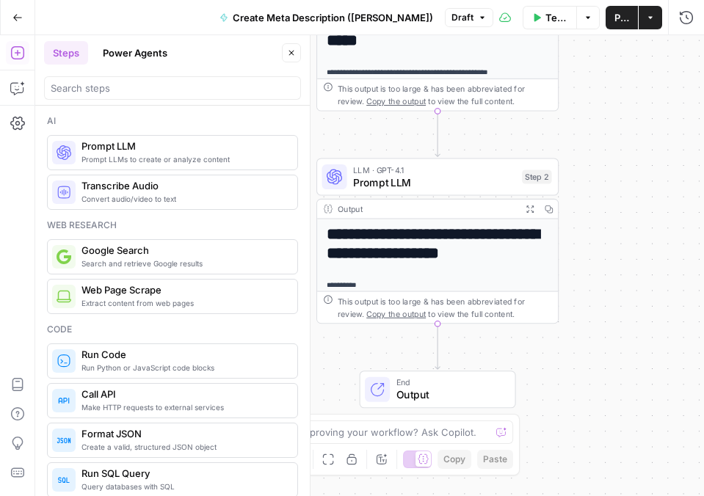
click at [146, 154] on span "Prompt LLMs to create or analyze content" at bounding box center [183, 159] width 204 height 12
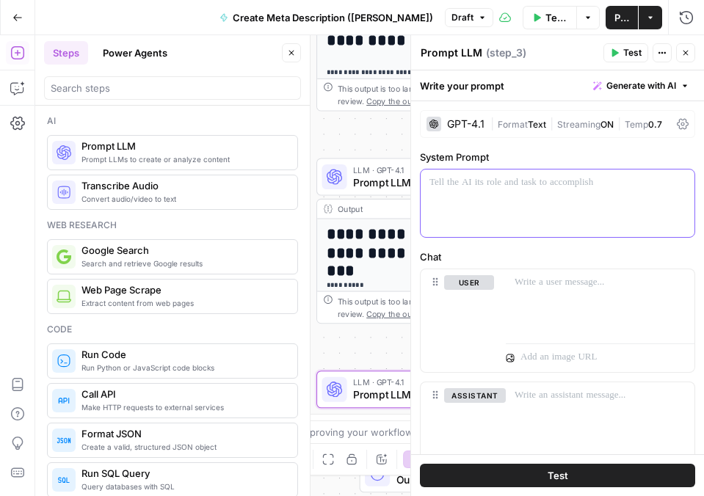
click at [499, 207] on div at bounding box center [558, 204] width 274 height 68
click at [630, 230] on div at bounding box center [558, 204] width 274 height 68
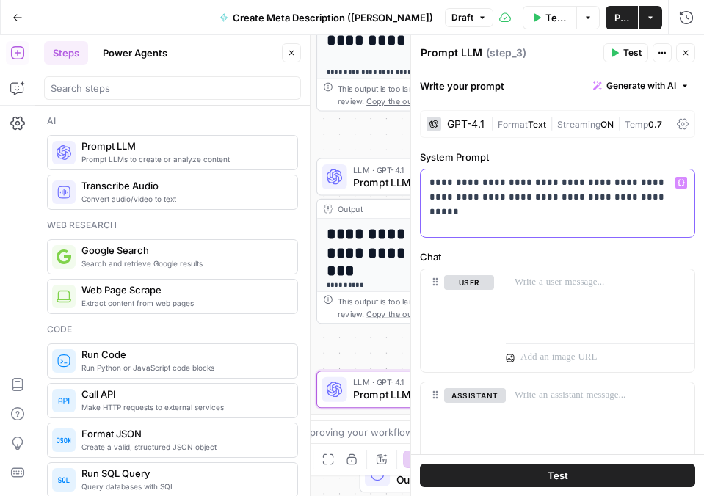
click at [470, 190] on p "**********" at bounding box center [557, 189] width 256 height 29
click at [474, 199] on p "**********" at bounding box center [557, 189] width 256 height 29
drag, startPoint x: 428, startPoint y: 185, endPoint x: 744, endPoint y: 297, distance: 334.8
click at [704, 297] on html "**********" at bounding box center [352, 248] width 704 height 496
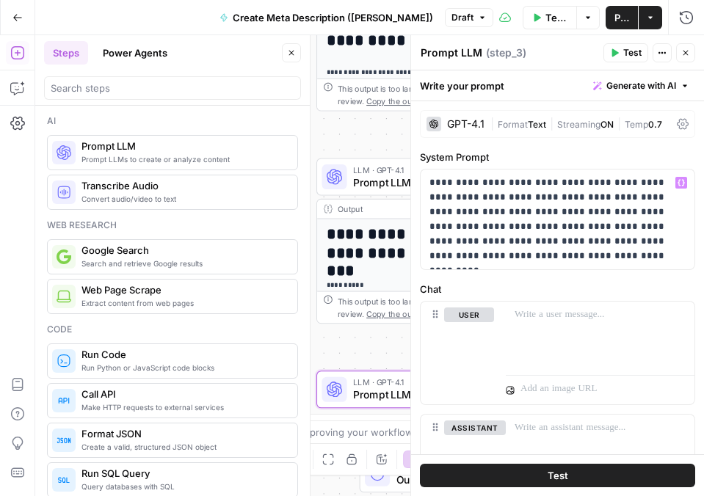
click at [461, 54] on textarea "Prompt LLM" at bounding box center [452, 53] width 62 height 15
click at [436, 54] on textarea "Prompt LLM" at bounding box center [452, 53] width 62 height 15
drag, startPoint x: 423, startPoint y: 52, endPoint x: 483, endPoint y: 63, distance: 61.2
click at [483, 63] on header "Prompt LLM Prompt LLM ( step_3 ) Test Actions Close" at bounding box center [557, 52] width 293 height 35
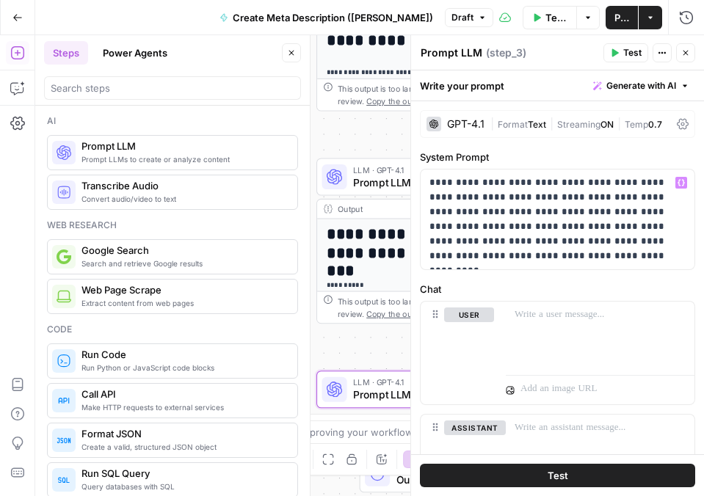
click at [365, 192] on div "LLM · GPT-4.1 Prompt LLM Step 2 Copy step Delete step Add Note Test" at bounding box center [437, 176] width 242 height 37
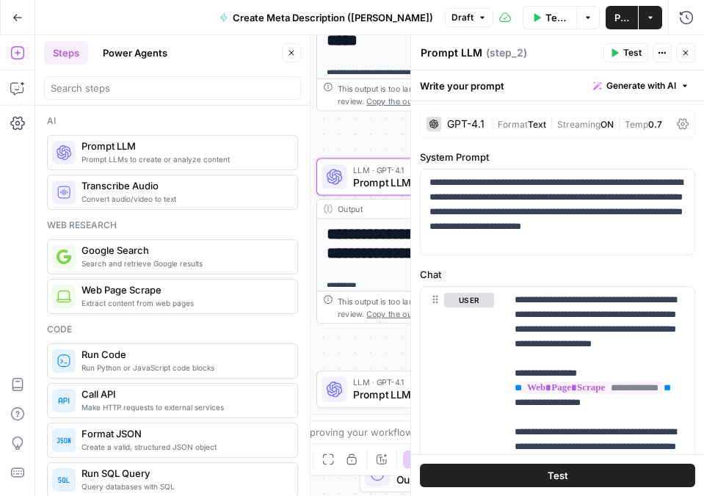
click at [463, 51] on textarea "Prompt LLM" at bounding box center [452, 53] width 62 height 15
click at [433, 52] on textarea "Prompt LLM" at bounding box center [452, 53] width 62 height 15
drag, startPoint x: 421, startPoint y: 51, endPoint x: 480, endPoint y: 59, distance: 60.0
click at [480, 59] on div "Prompt LLM Prompt LLM" at bounding box center [451, 53] width 69 height 18
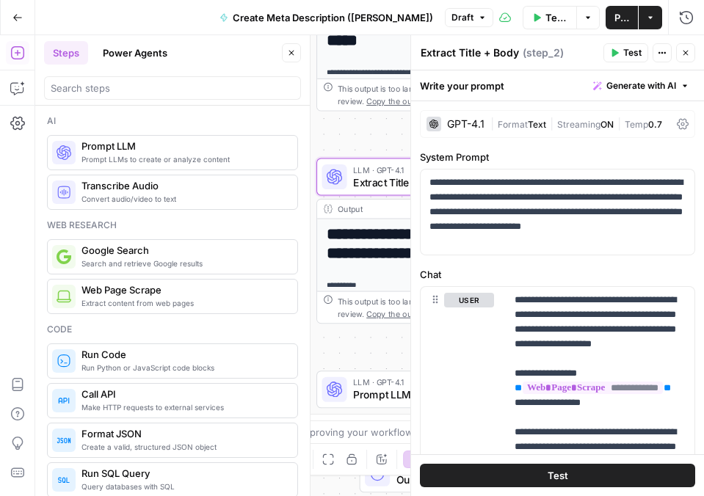
type textarea "Extract Title + Body"
click at [386, 137] on div "**********" at bounding box center [369, 265] width 669 height 461
click at [685, 52] on icon "button" at bounding box center [685, 52] width 9 height 9
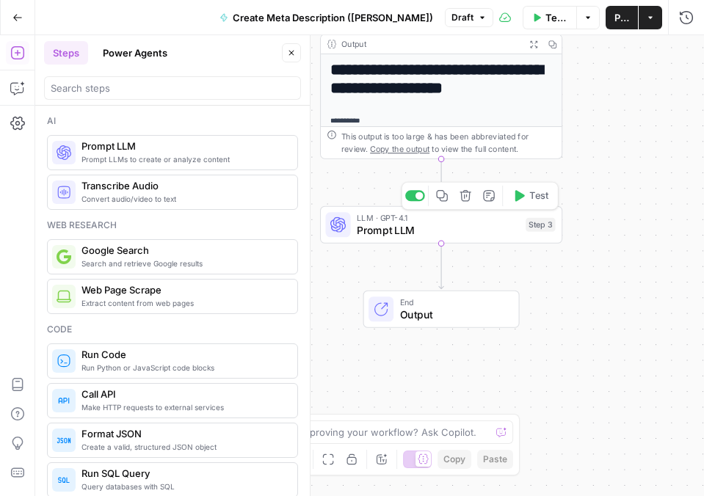
click at [487, 230] on span "Prompt LLM" at bounding box center [438, 229] width 163 height 15
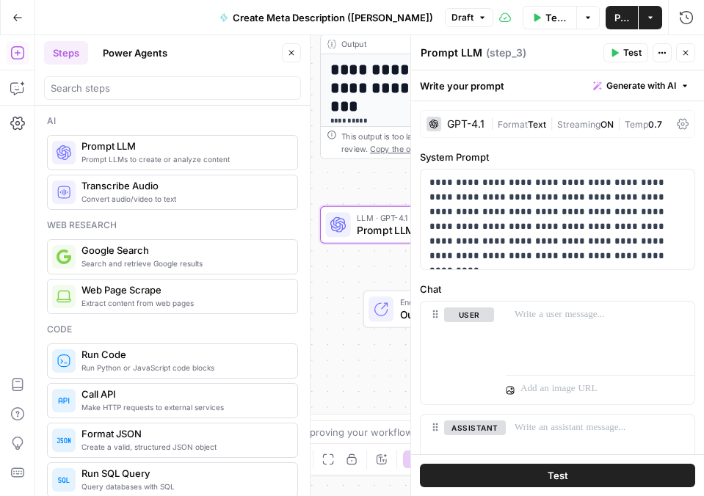
click at [458, 51] on textarea "Prompt LLM" at bounding box center [452, 53] width 62 height 15
drag, startPoint x: 422, startPoint y: 52, endPoint x: 495, endPoint y: 54, distance: 72.7
click at [495, 54] on div "Prompt LLM Prompt LLM ( step_3 )" at bounding box center [509, 53] width 179 height 16
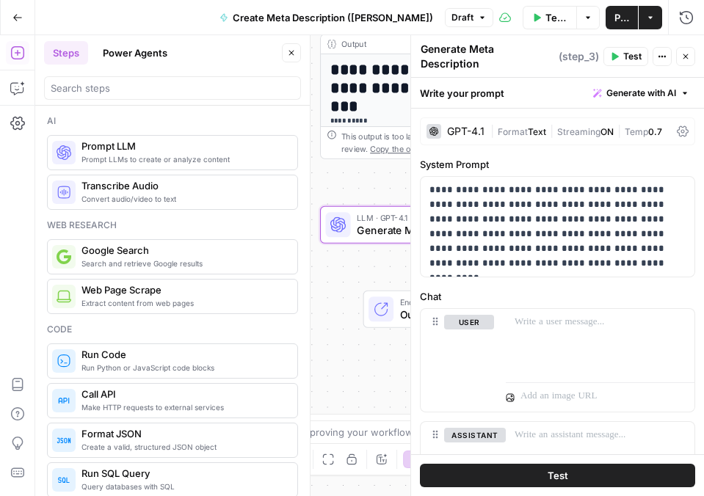
type textarea "Generate Meta Description"
click at [589, 240] on p "**********" at bounding box center [557, 227] width 256 height 88
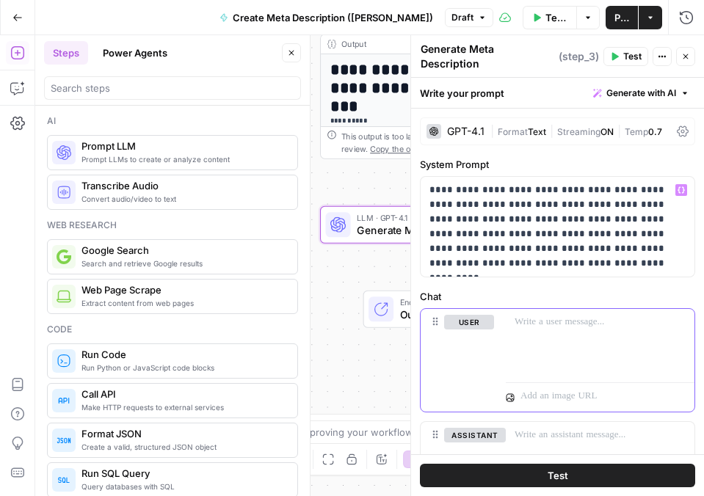
click at [567, 333] on div at bounding box center [600, 343] width 189 height 68
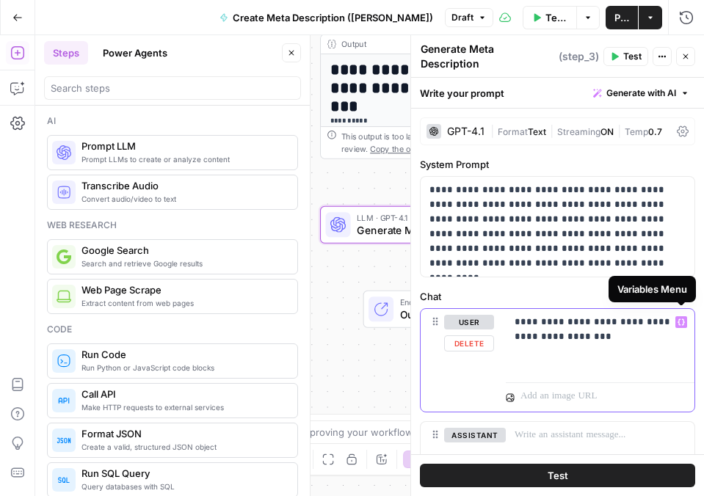
click at [679, 319] on icon "button" at bounding box center [681, 322] width 7 height 7
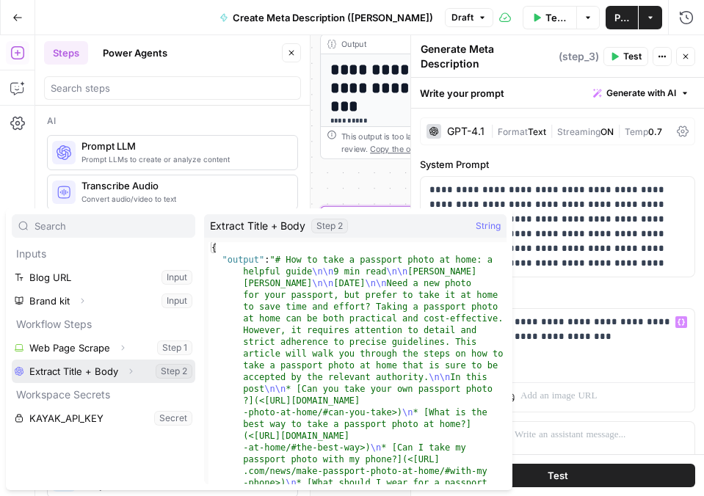
click at [91, 367] on button "Select variable Extract Title + Body" at bounding box center [104, 371] width 184 height 23
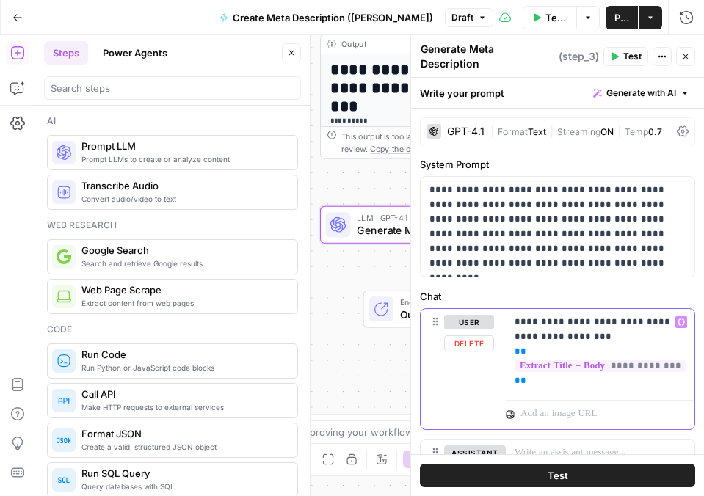
drag, startPoint x: 541, startPoint y: 374, endPoint x: 507, endPoint y: 347, distance: 43.9
click at [507, 347] on div "**********" at bounding box center [600, 351] width 189 height 85
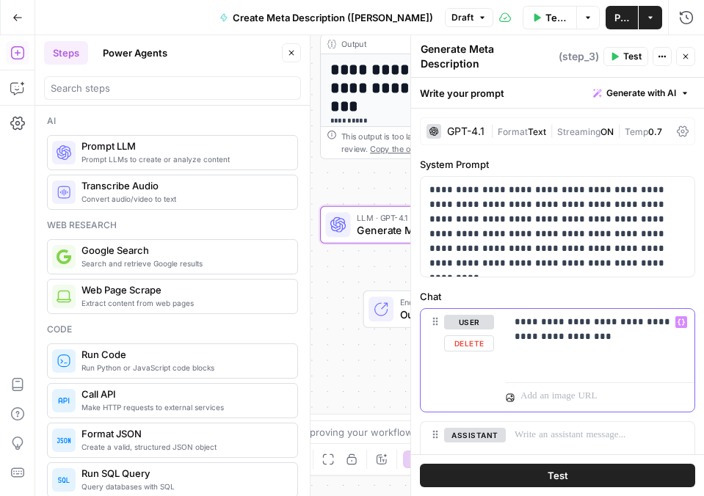
click at [679, 319] on icon "button" at bounding box center [681, 322] width 7 height 7
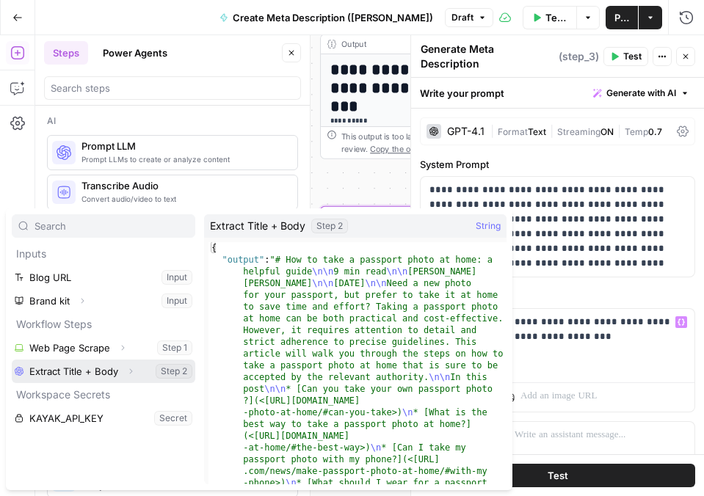
click at [129, 369] on icon "button" at bounding box center [130, 371] width 9 height 9
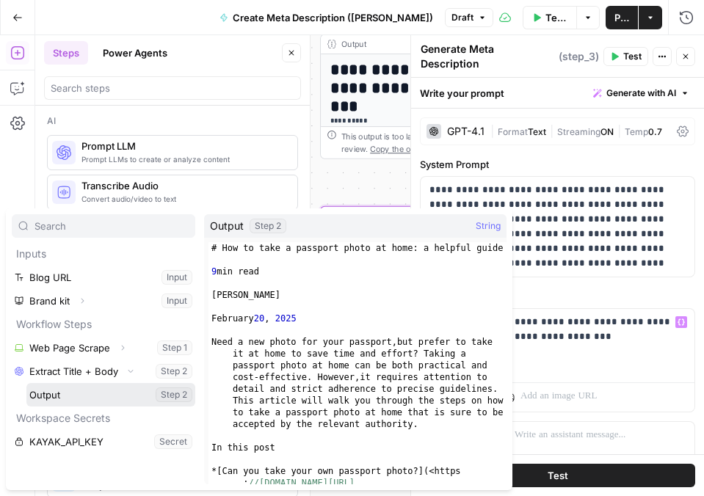
click at [104, 392] on button "Select variable Output" at bounding box center [110, 394] width 169 height 23
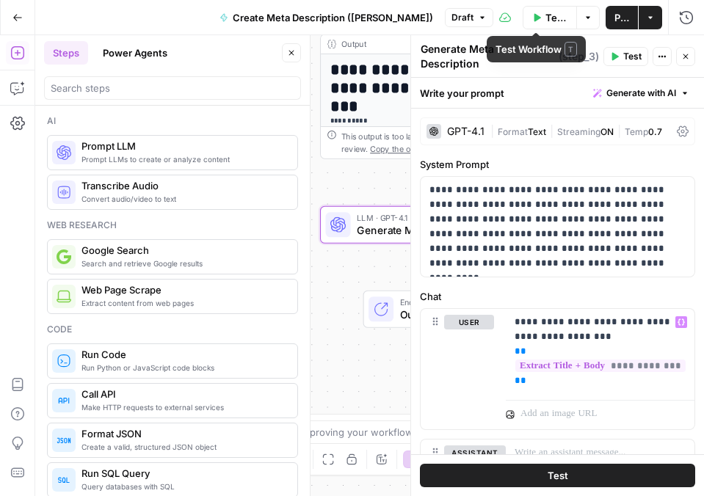
click at [545, 16] on span "Test Workflow" at bounding box center [556, 17] width 22 height 15
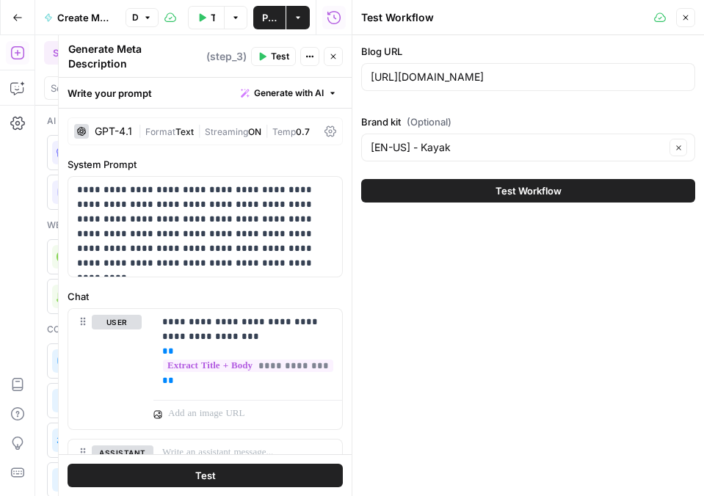
click at [504, 192] on span "Test Workflow" at bounding box center [528, 191] width 66 height 15
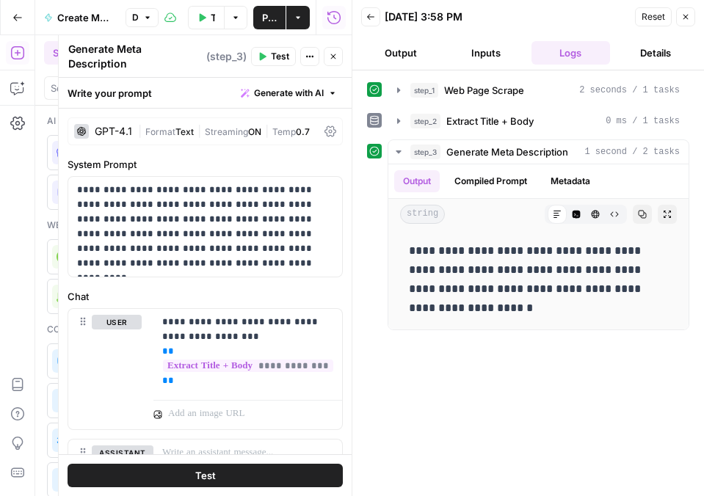
click at [681, 21] on button "Close" at bounding box center [685, 16] width 19 height 19
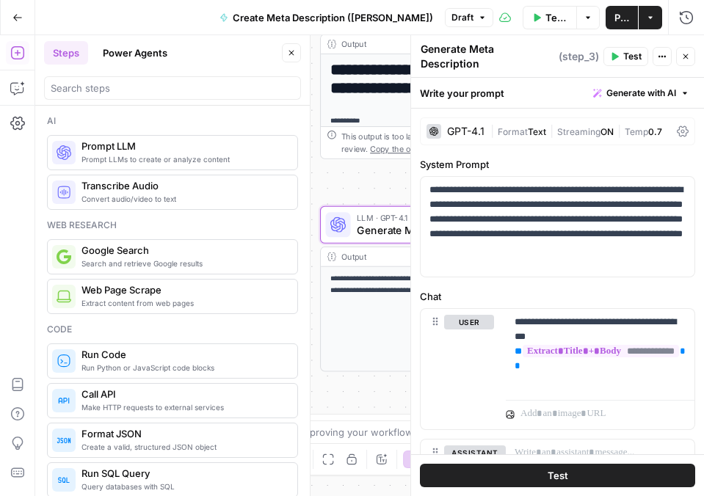
click at [614, 15] on span "Publish" at bounding box center [621, 17] width 15 height 15
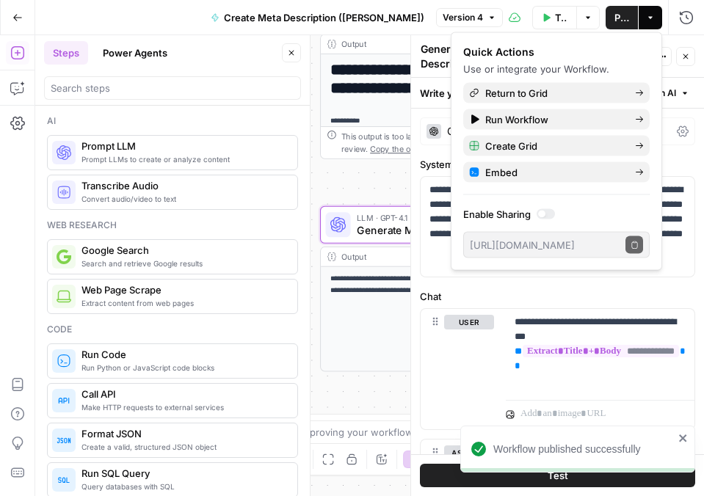
click at [316, 79] on div at bounding box center [309, 265] width 15 height 461
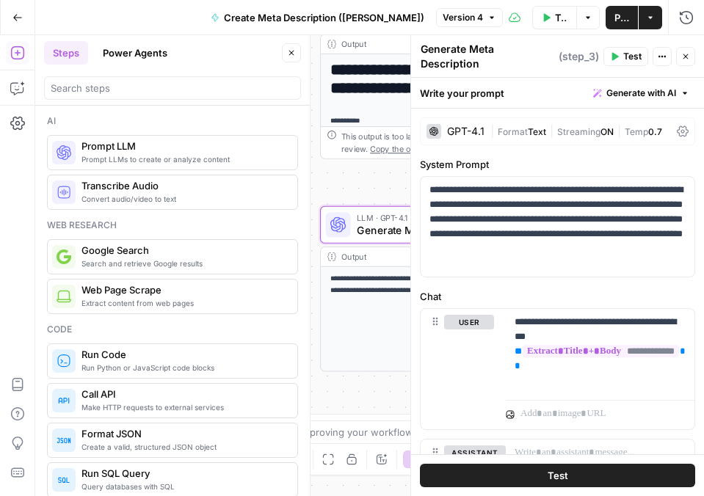
click at [682, 56] on icon "button" at bounding box center [685, 56] width 9 height 9
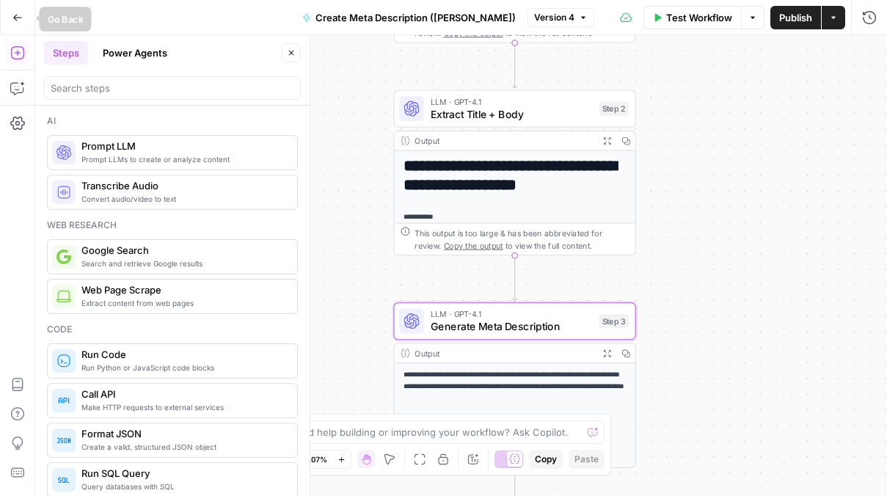
click at [21, 18] on icon "button" at bounding box center [17, 17] width 10 height 10
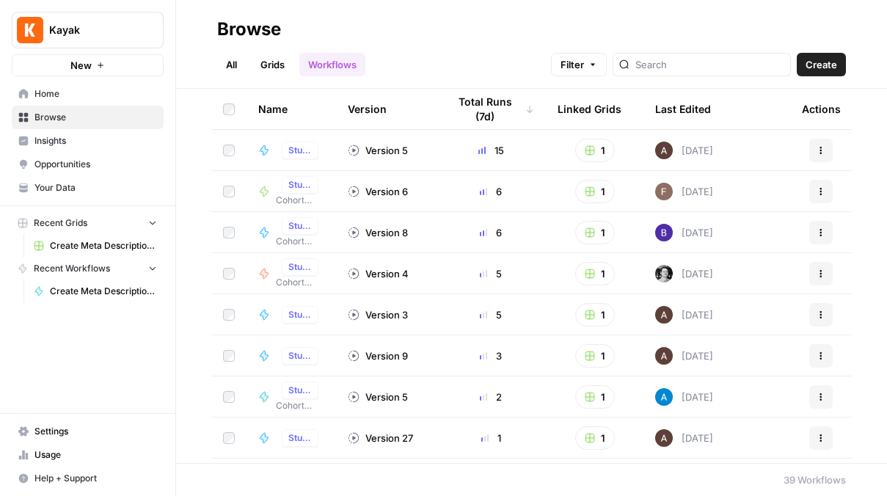
click at [113, 115] on span "Browse" at bounding box center [96, 117] width 123 height 13
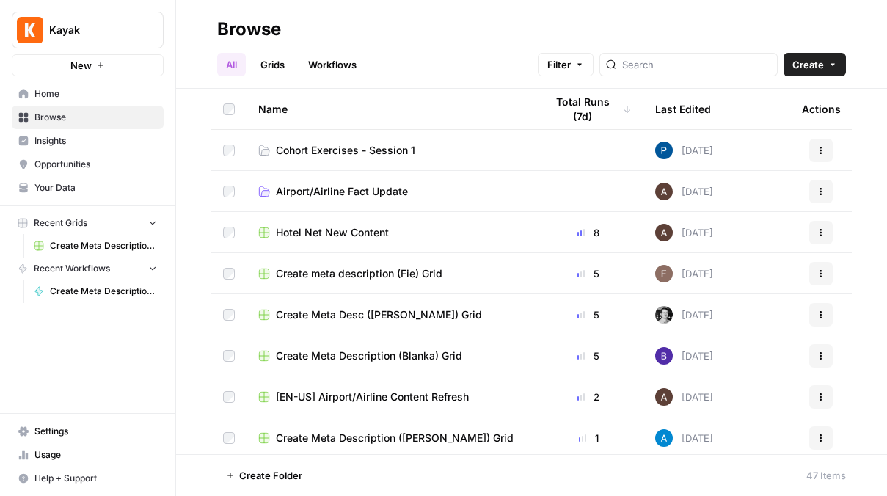
click at [330, 149] on span "Cohort Exercises - Session 1" at bounding box center [345, 150] width 139 height 15
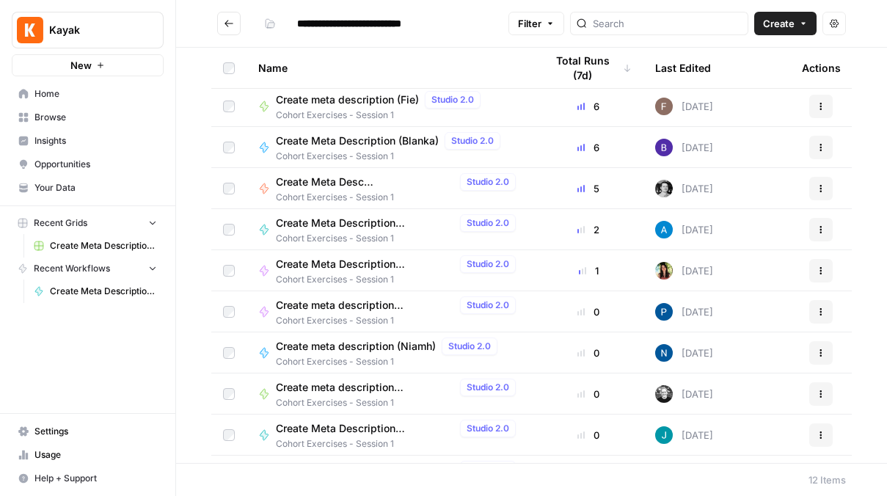
scroll to position [119, 0]
